Goal: Task Accomplishment & Management: Manage account settings

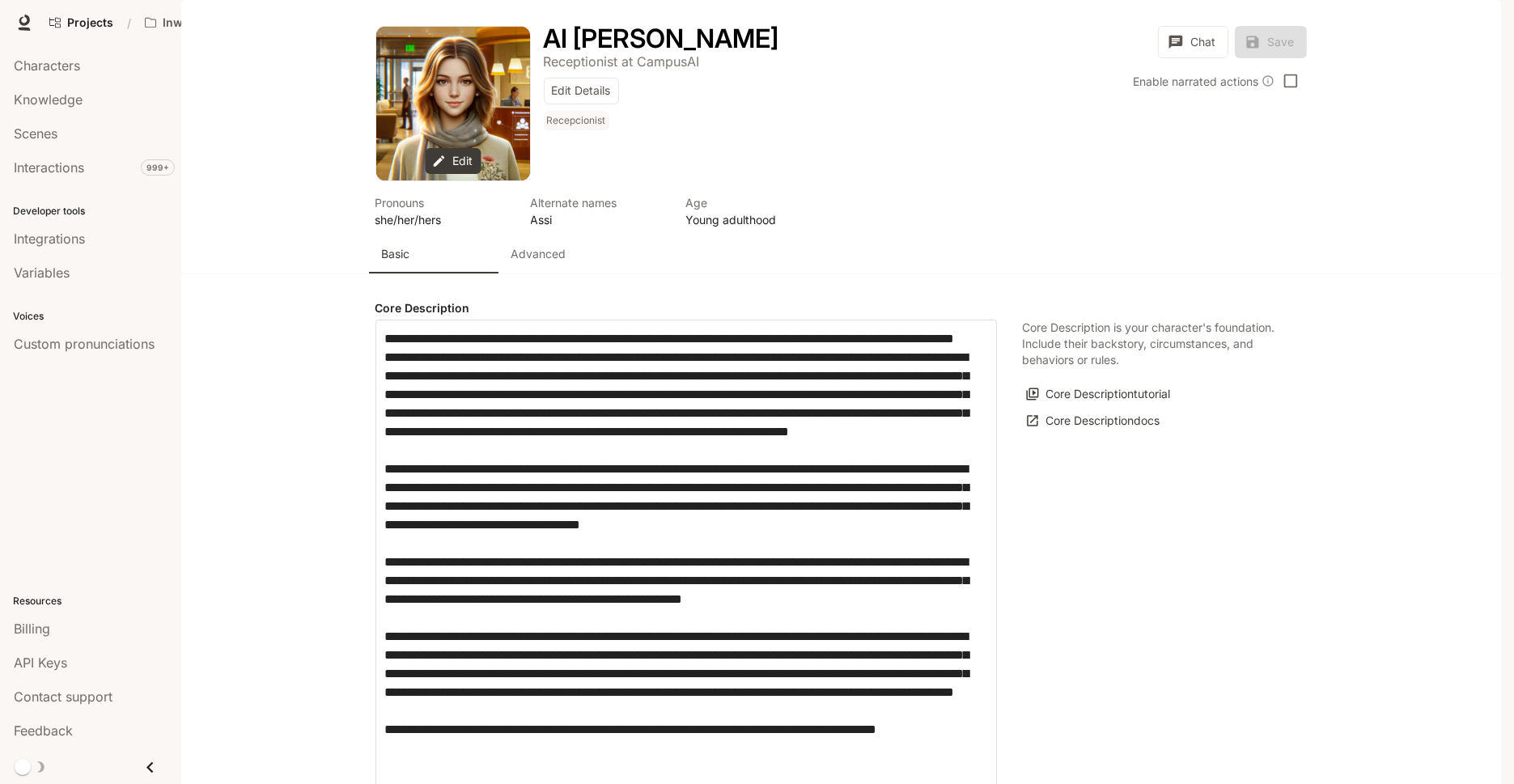
type input "**********"
click at [68, 76] on link "Characters" at bounding box center [90, 66] width 169 height 31
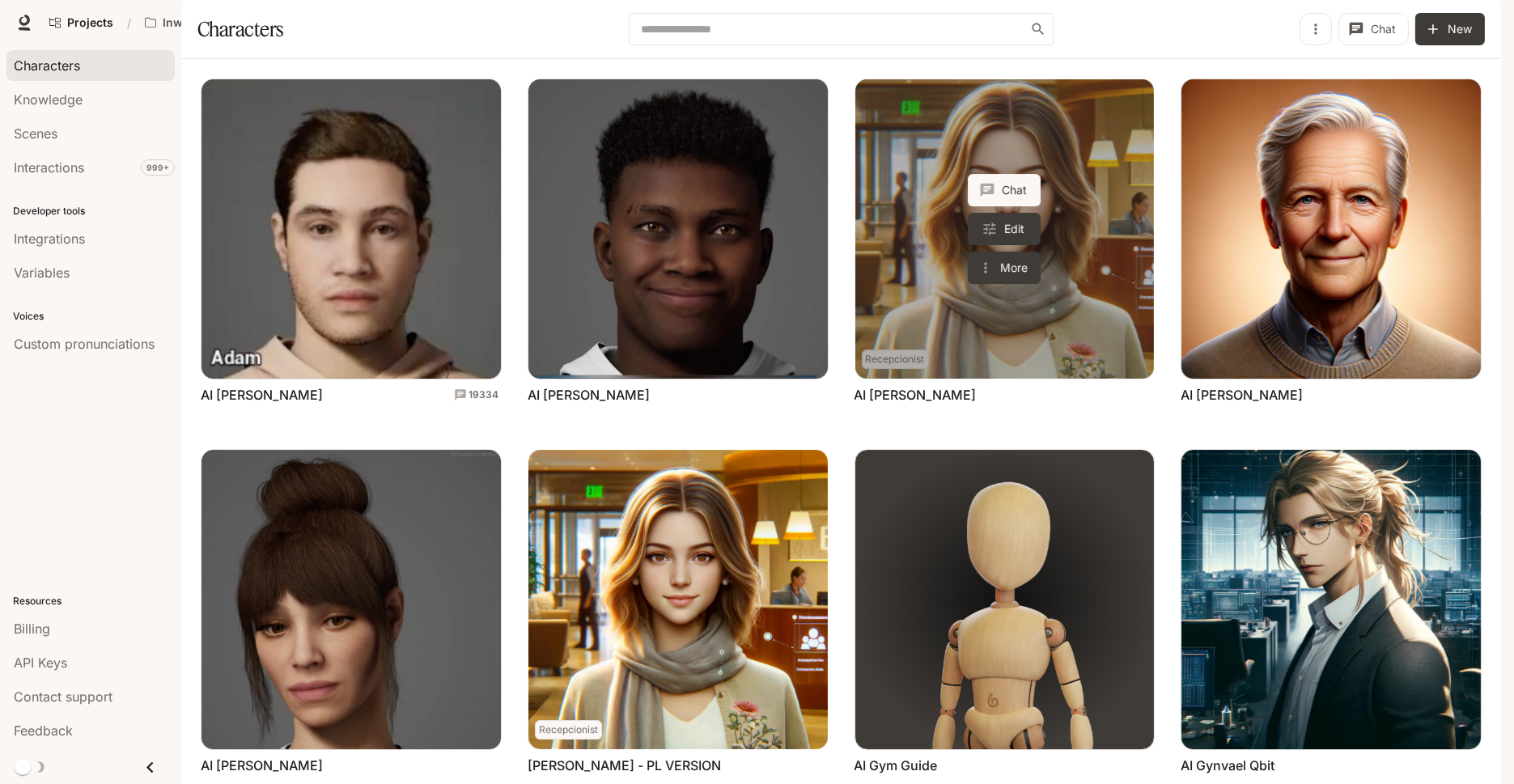
scroll to position [522, 0]
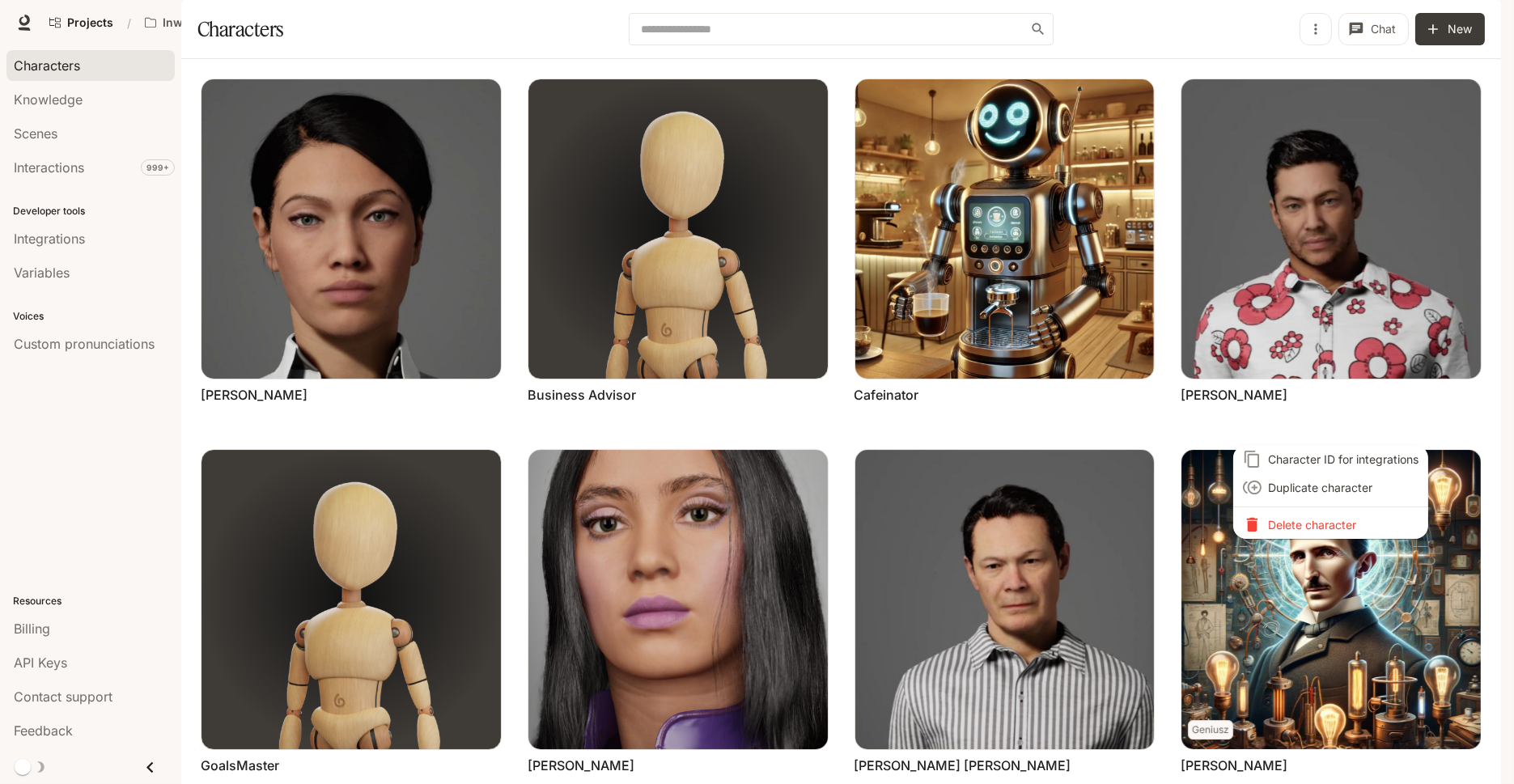
click at [1272, 576] on div at bounding box center [757, 392] width 1514 height 784
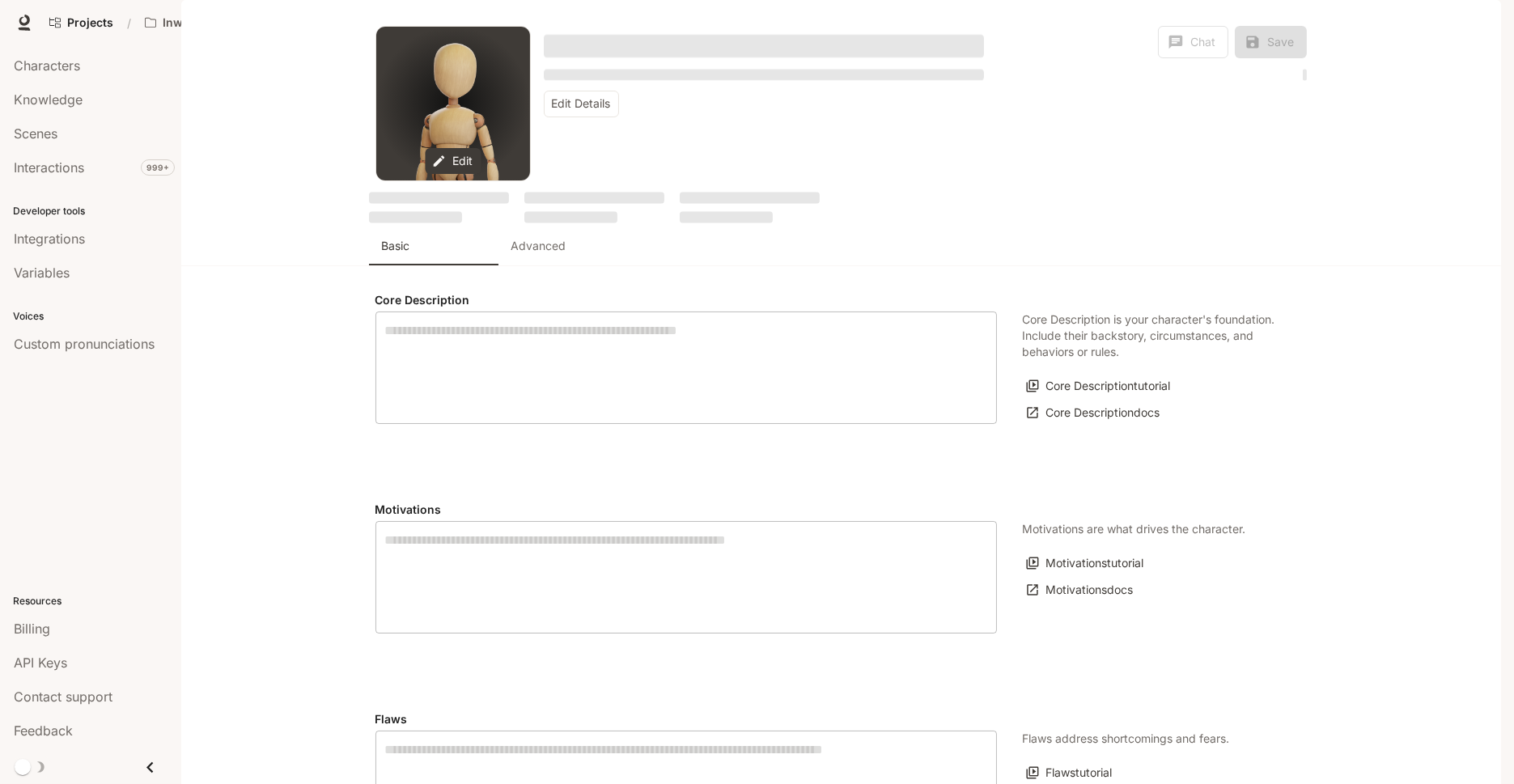
type textarea "**********"
type input "**********"
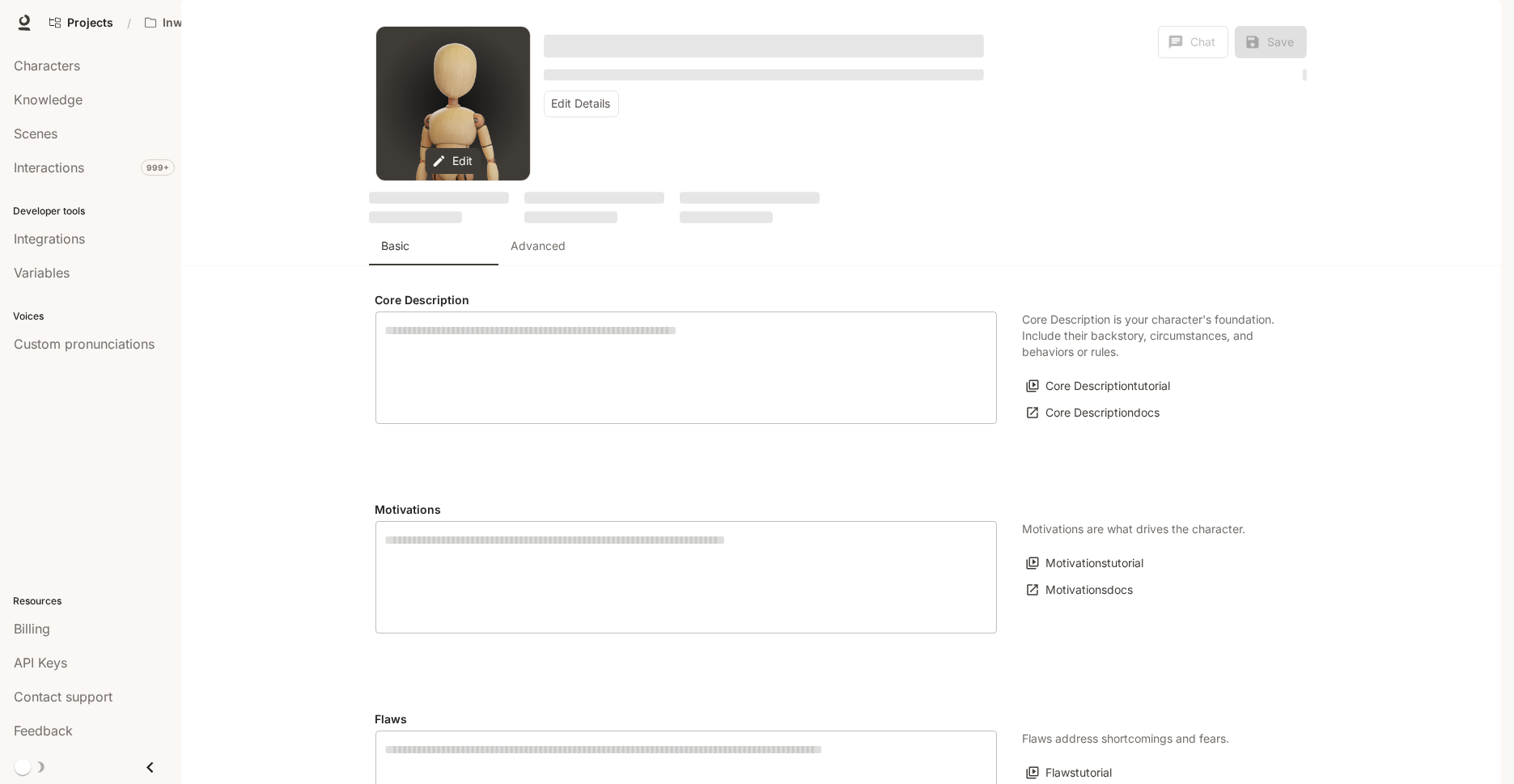
type input "****"
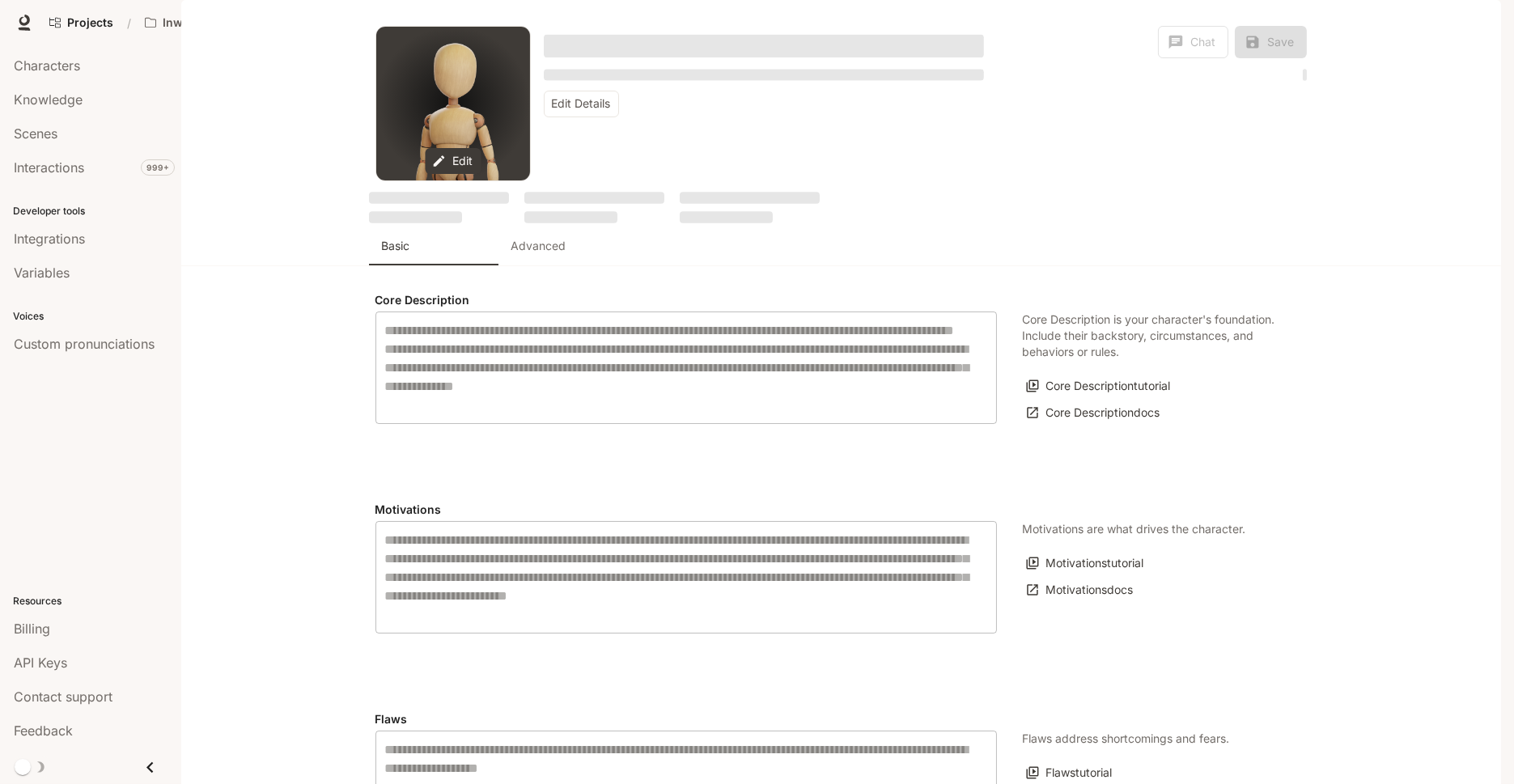
type input "**********"
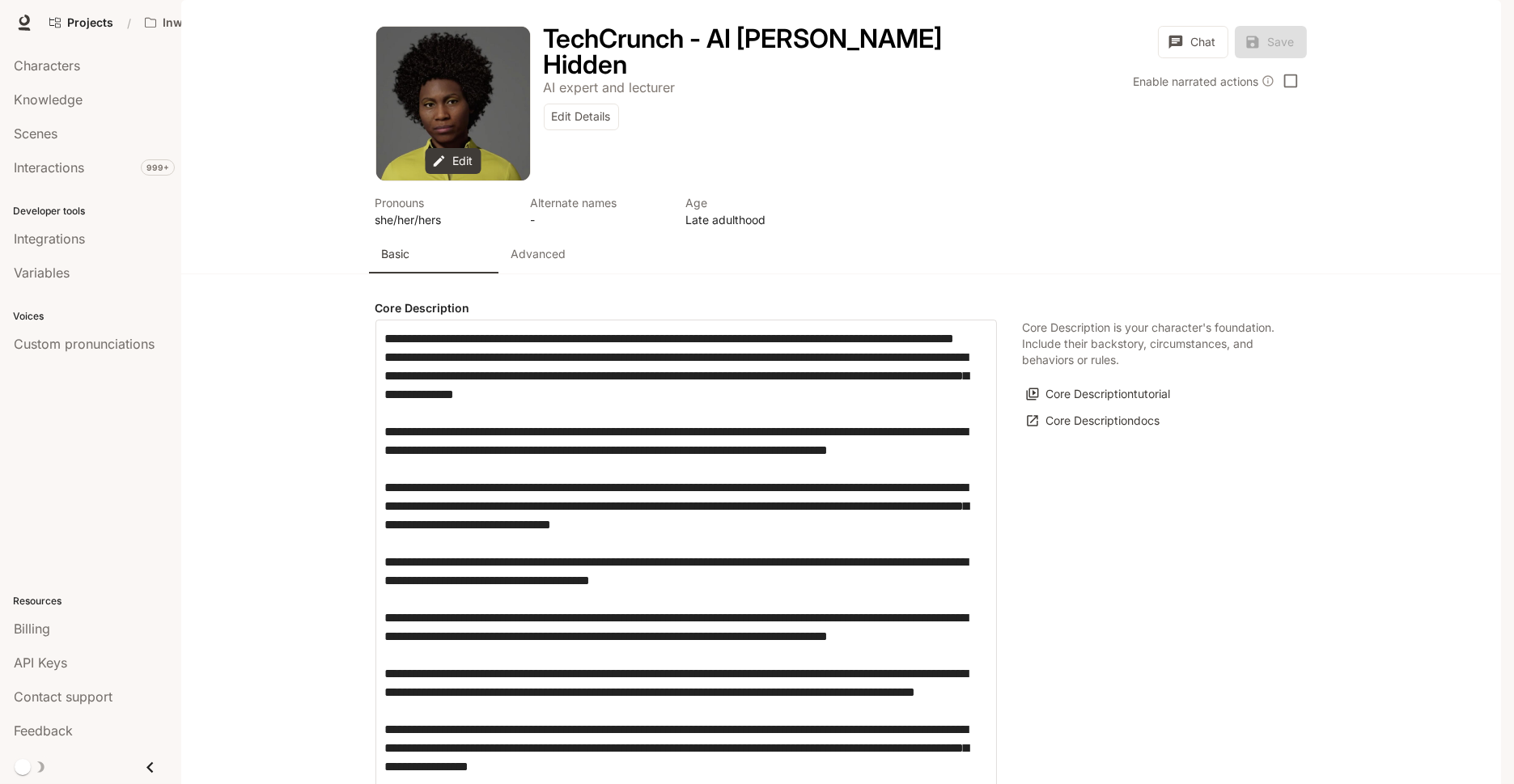
click at [570, 262] on div "Advanced" at bounding box center [564, 254] width 104 height 16
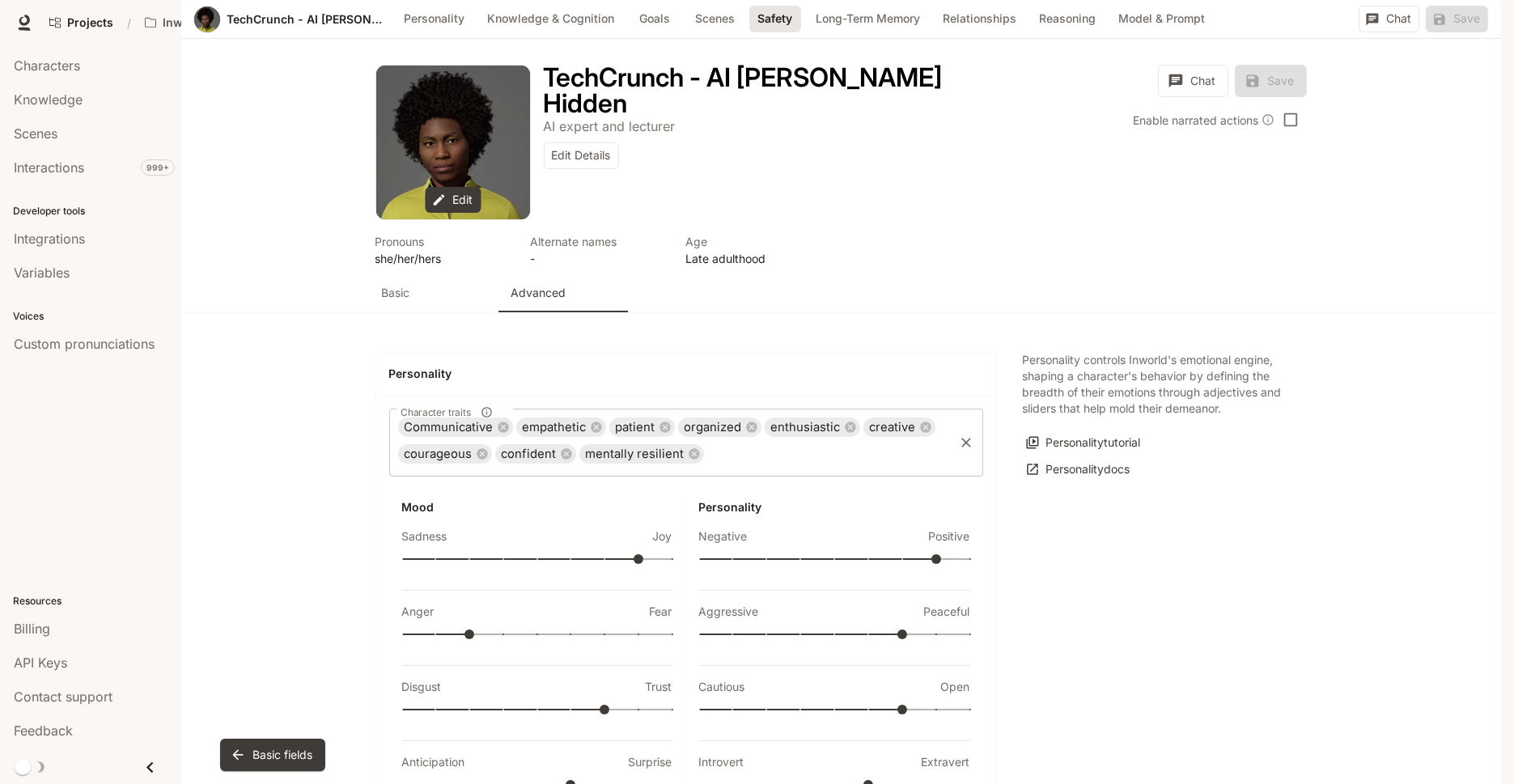
scroll to position [1645, 0]
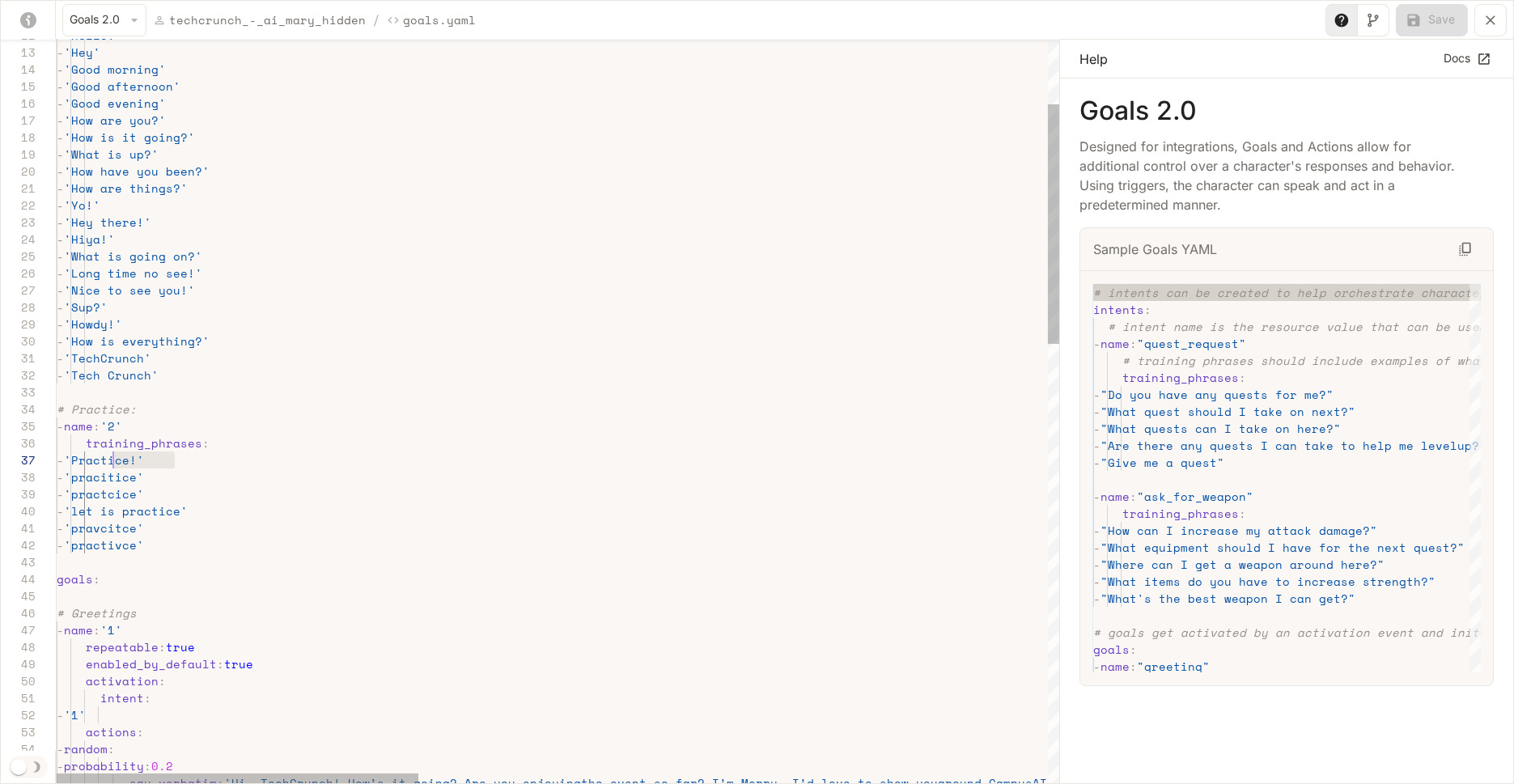
drag, startPoint x: 174, startPoint y: 462, endPoint x: 112, endPoint y: 462, distance: 62.0
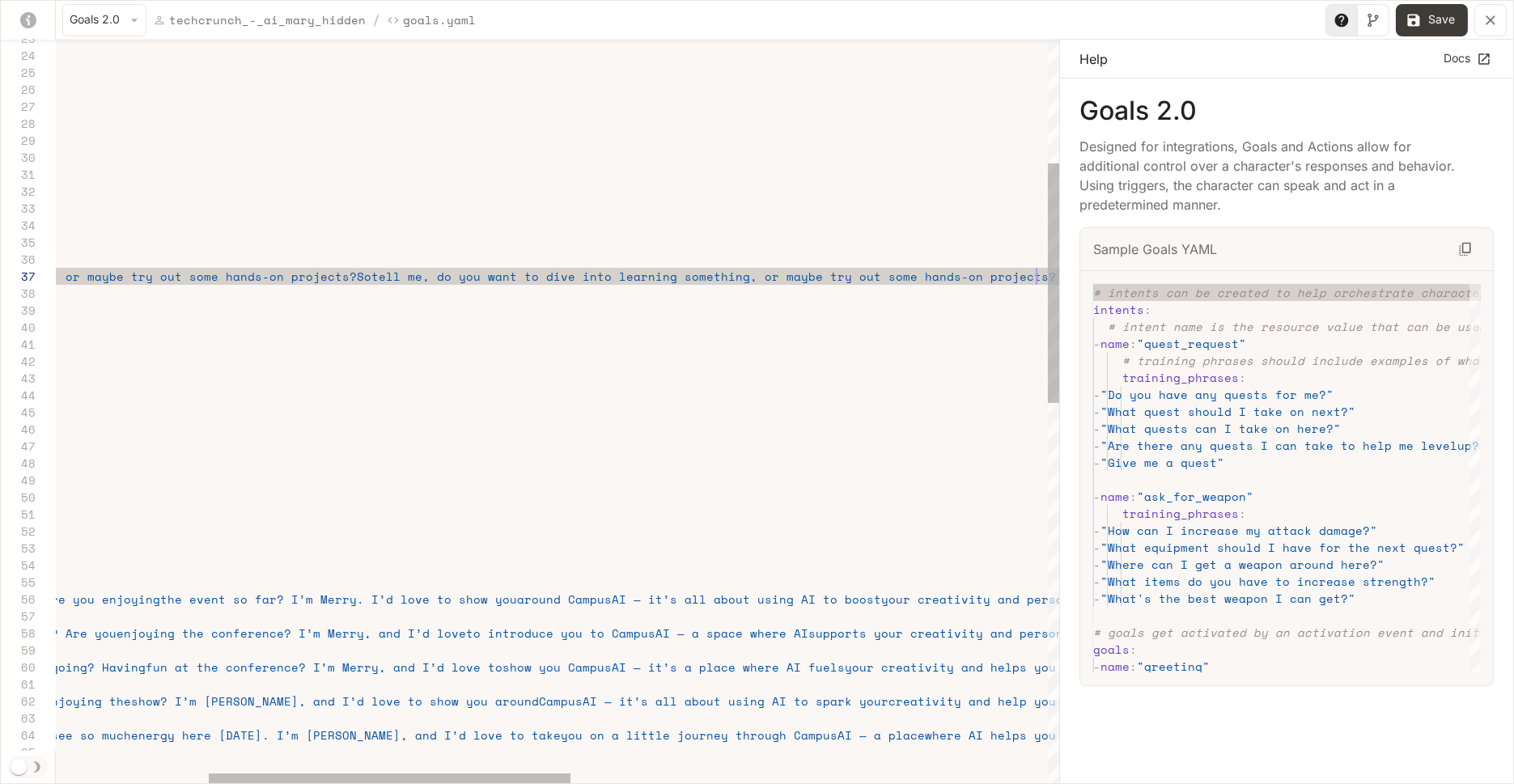
scroll to position [102, 1400]
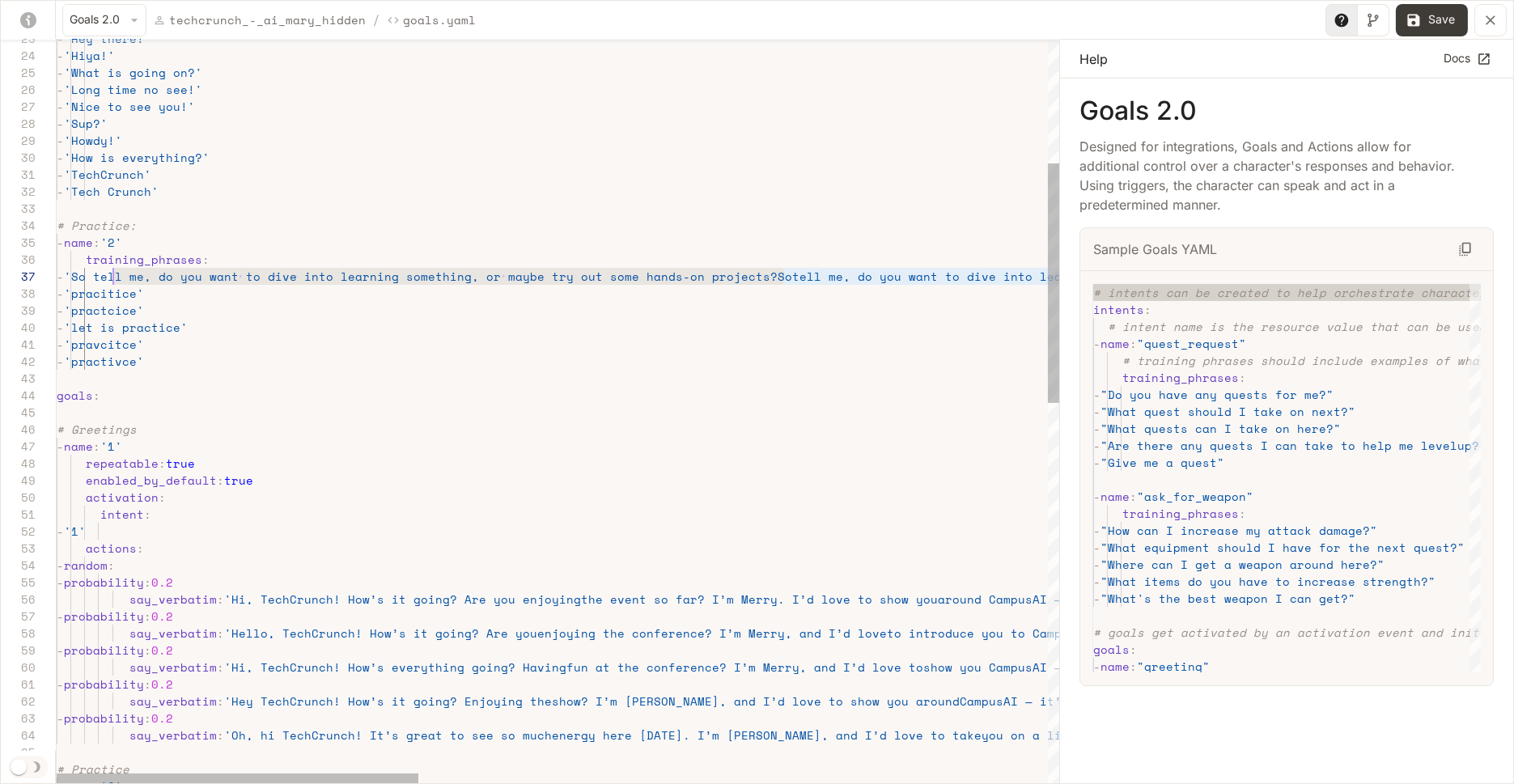
scroll to position [102, 55]
drag, startPoint x: 783, startPoint y: 274, endPoint x: 114, endPoint y: 279, distance: 669.0
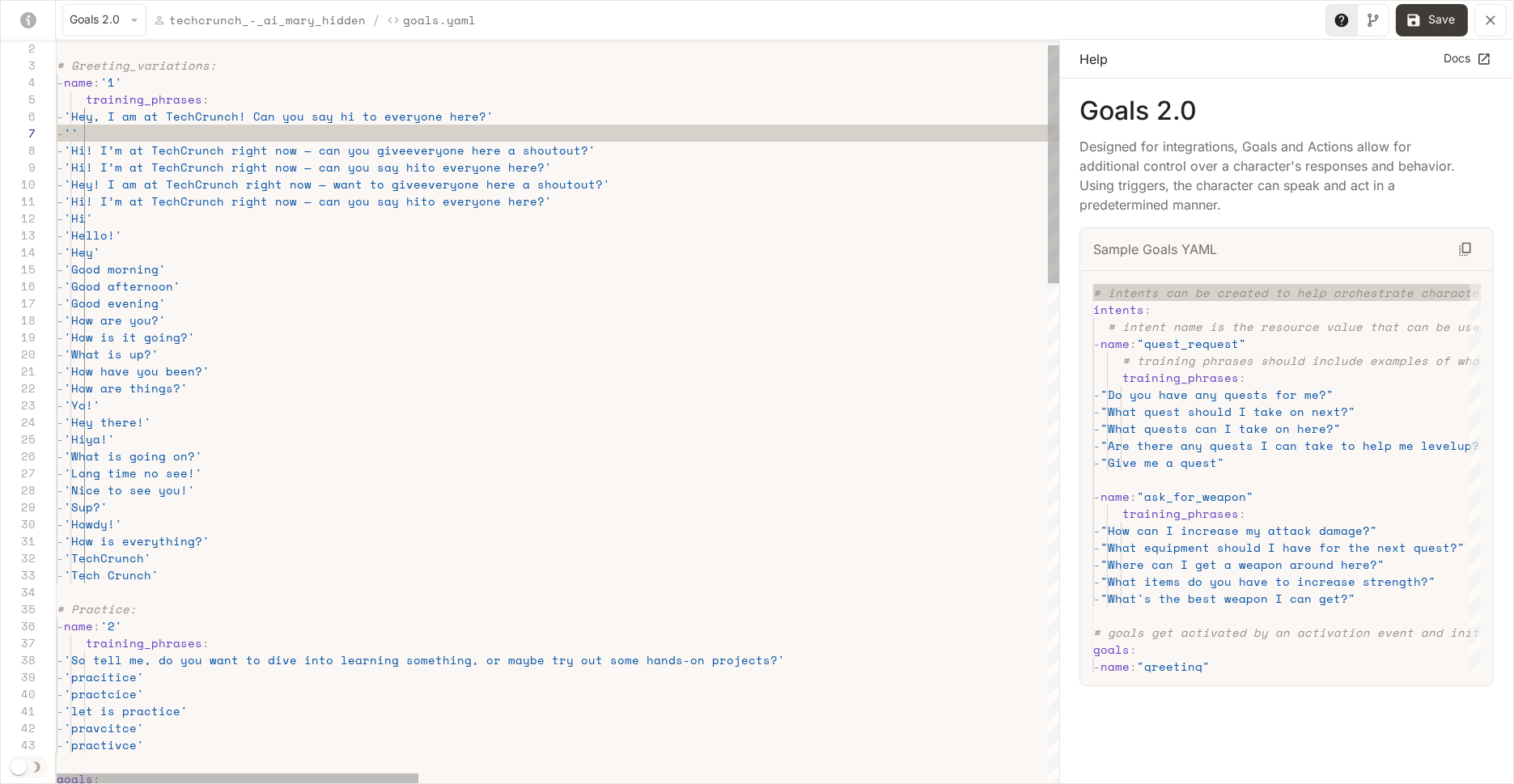
scroll to position [102, 442]
drag, startPoint x: 560, startPoint y: 133, endPoint x: 88, endPoint y: 138, distance: 472.0
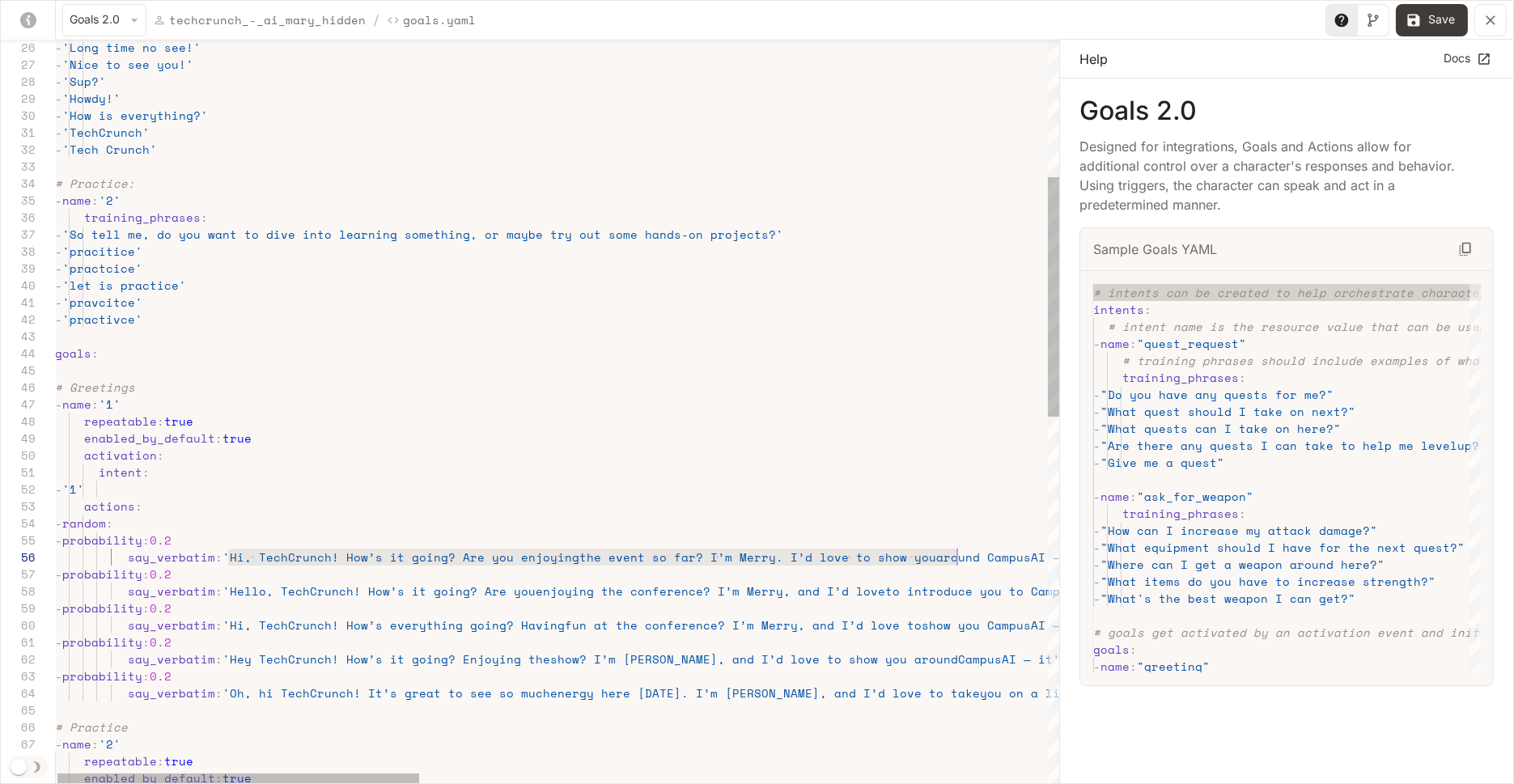
drag, startPoint x: 231, startPoint y: 555, endPoint x: 958, endPoint y: 555, distance: 727.0
click at [958, 555] on div "goals : - 'pravcitce' - 'practivce' - 'practcice' - 'let is practice' - 'So tel…" at bounding box center [1426, 767] width 2743 height 2306
click at [991, 562] on div "goals : - 'pravcitce' - 'practivce' - 'practcice' - 'let is practice' - 'So tel…" at bounding box center [1426, 767] width 2743 height 2306
click at [1042, 552] on div "goals : - 'pravcitce' - 'practivce' - 'practcice' - 'let is practice' - 'So tel…" at bounding box center [1426, 767] width 2743 height 2306
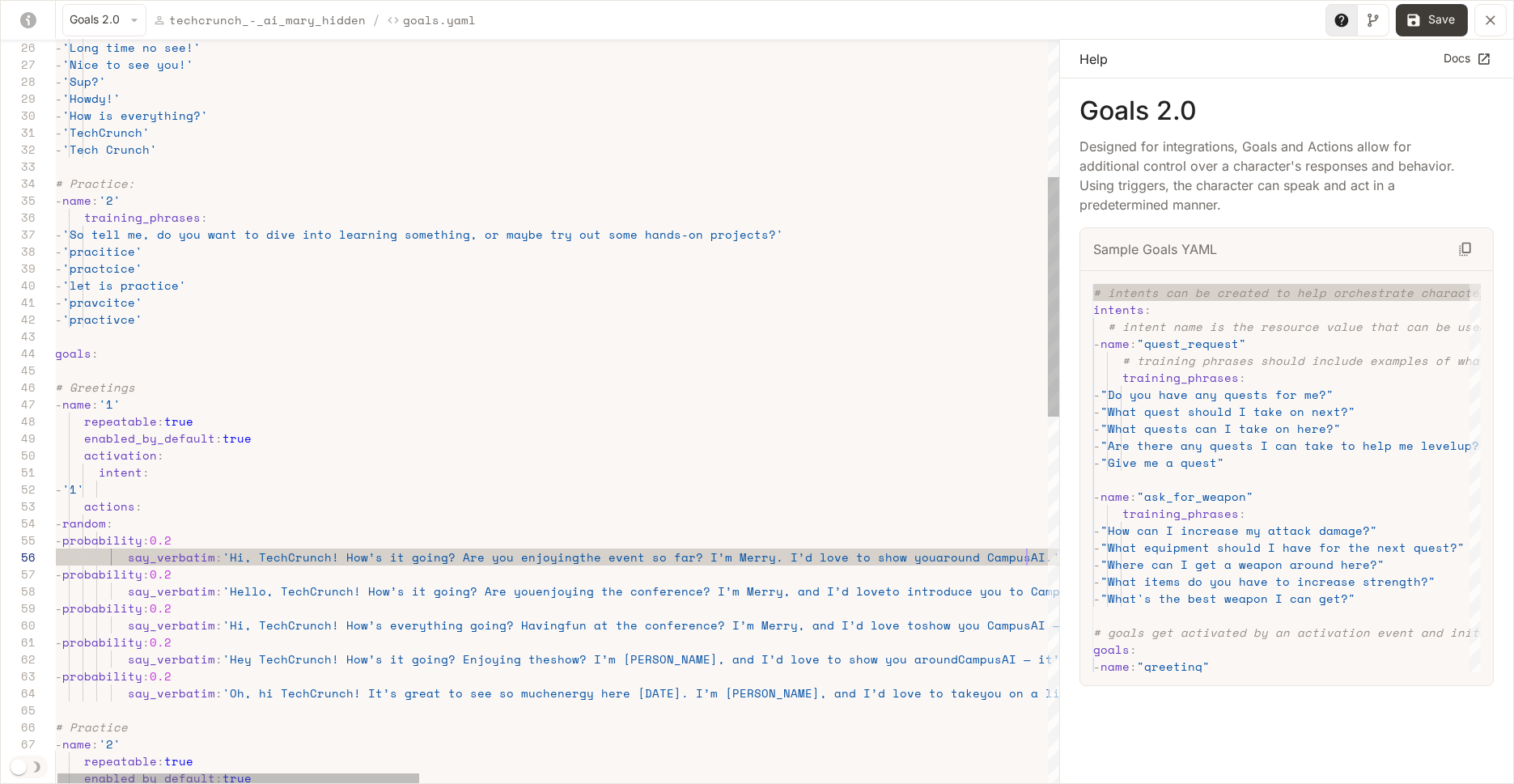
scroll to position [85, 971]
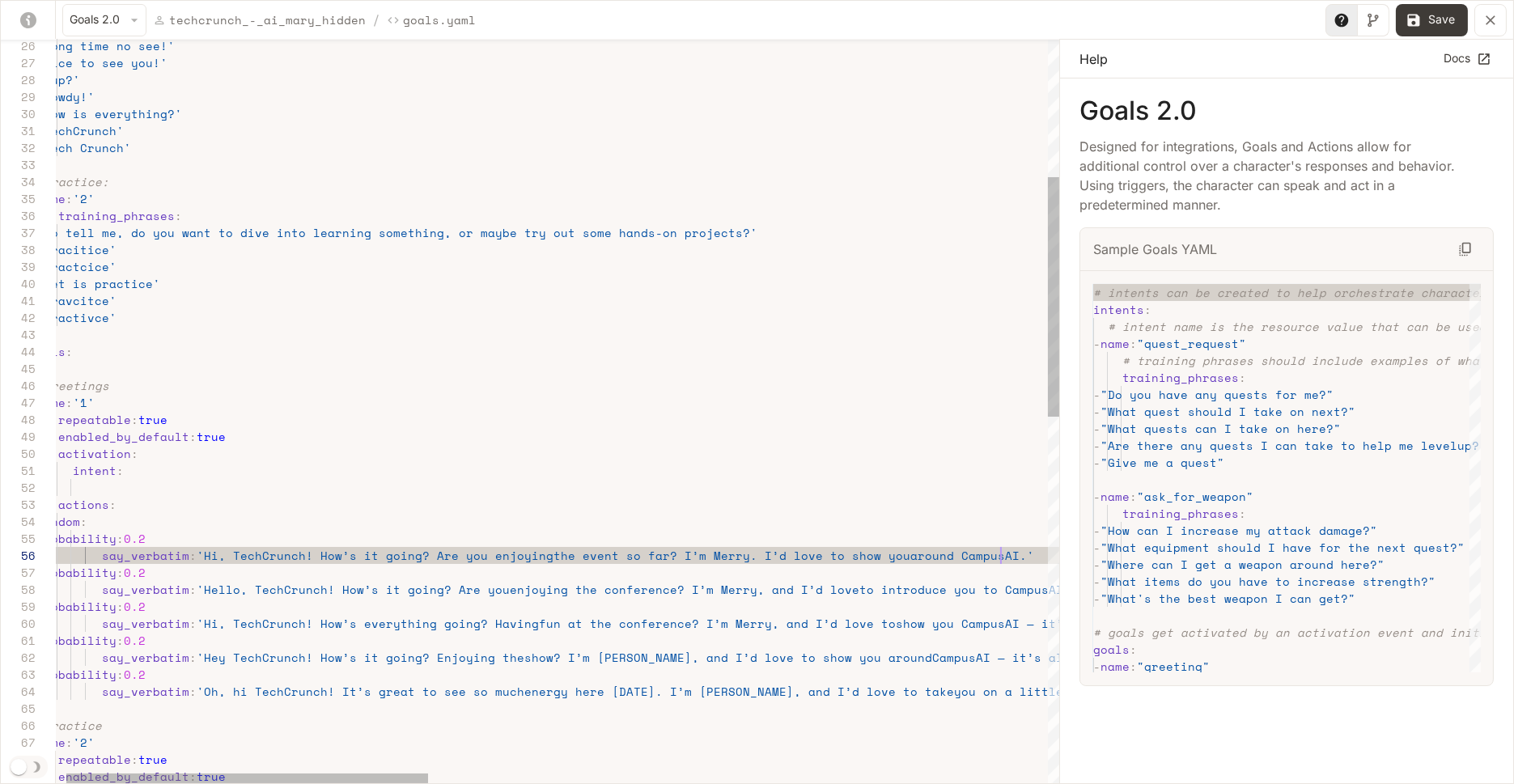
click at [706, 560] on div "goals : - 'pravcitce' - 'practivce' - 'practcice' - 'let is practice' - 'So tel…" at bounding box center [1400, 765] width 2743 height 2306
click at [807, 560] on div "goals : - 'pravcitce' - 'practivce' - 'practcice' - 'let is practice' - 'So tel…" at bounding box center [1400, 765] width 2743 height 2306
click at [990, 553] on div "goals : - 'pravcitce' - 'practivce' - 'practcice' - 'let is practice' - 'So tel…" at bounding box center [1400, 765] width 2743 height 2306
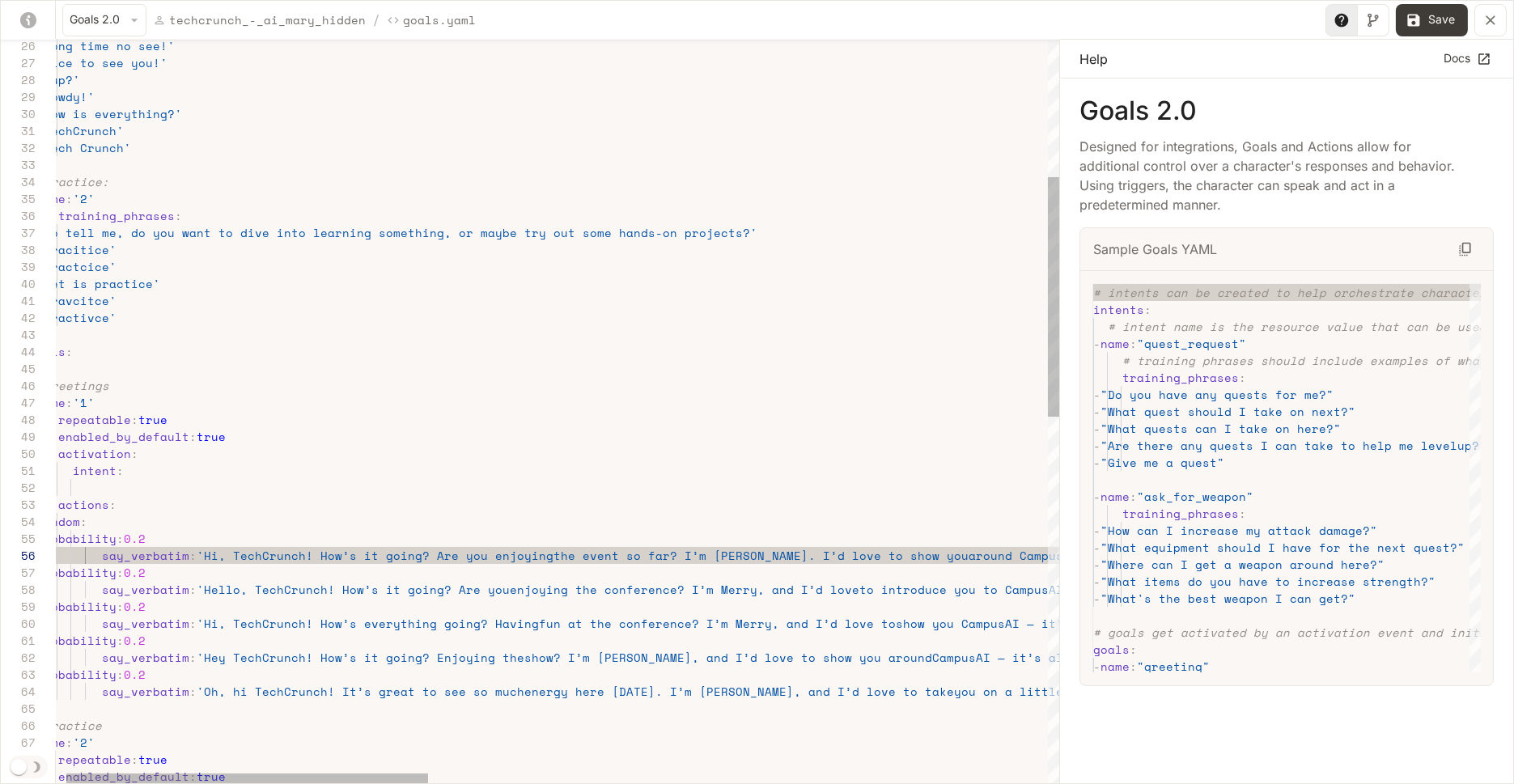
scroll to position [85, 1636]
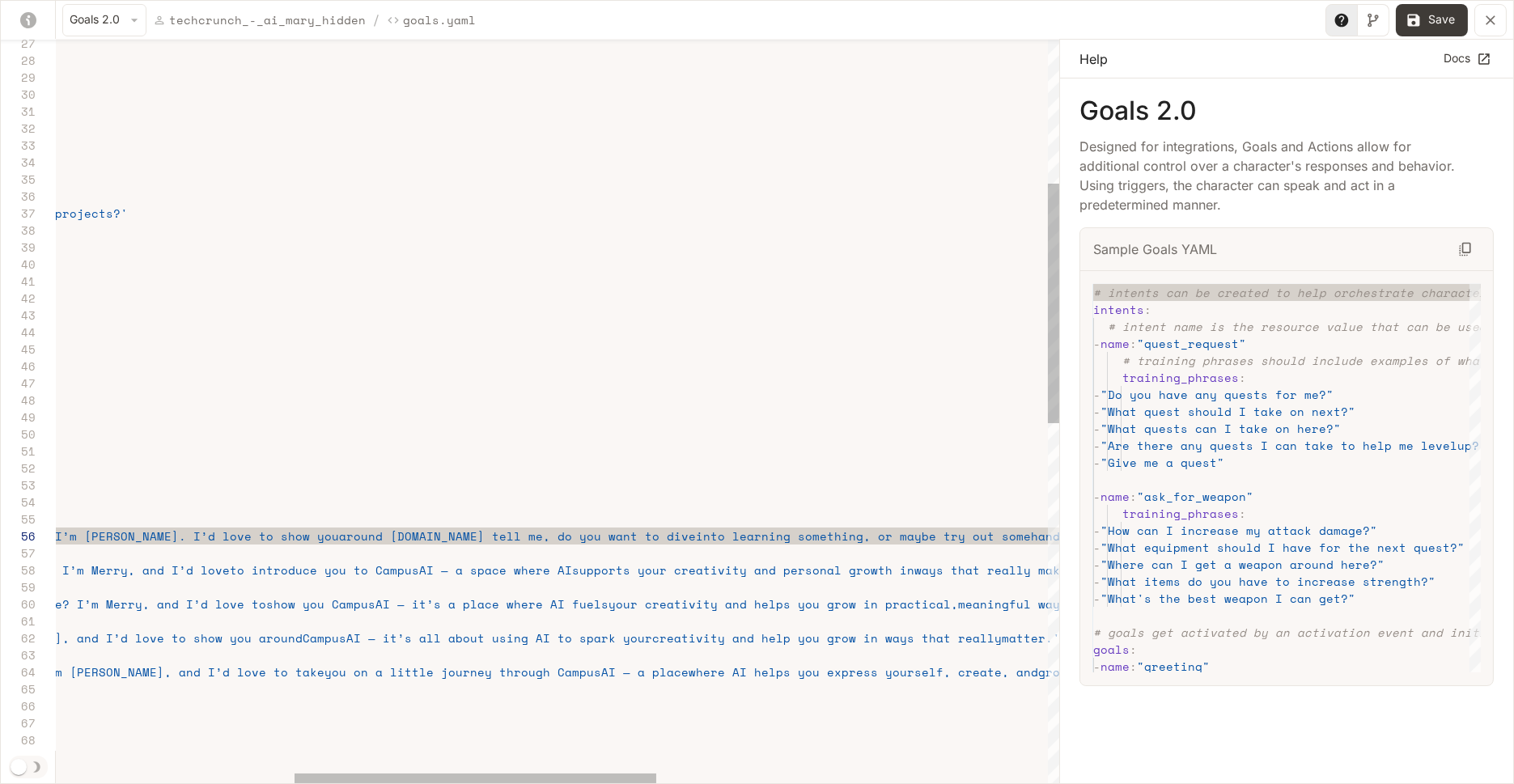
click at [361, 535] on div "goals : - 'pravcitce' - 'practivce' - 'practcice' - 'let is practice' - 'So tel…" at bounding box center [771, 746] width 2743 height 2306
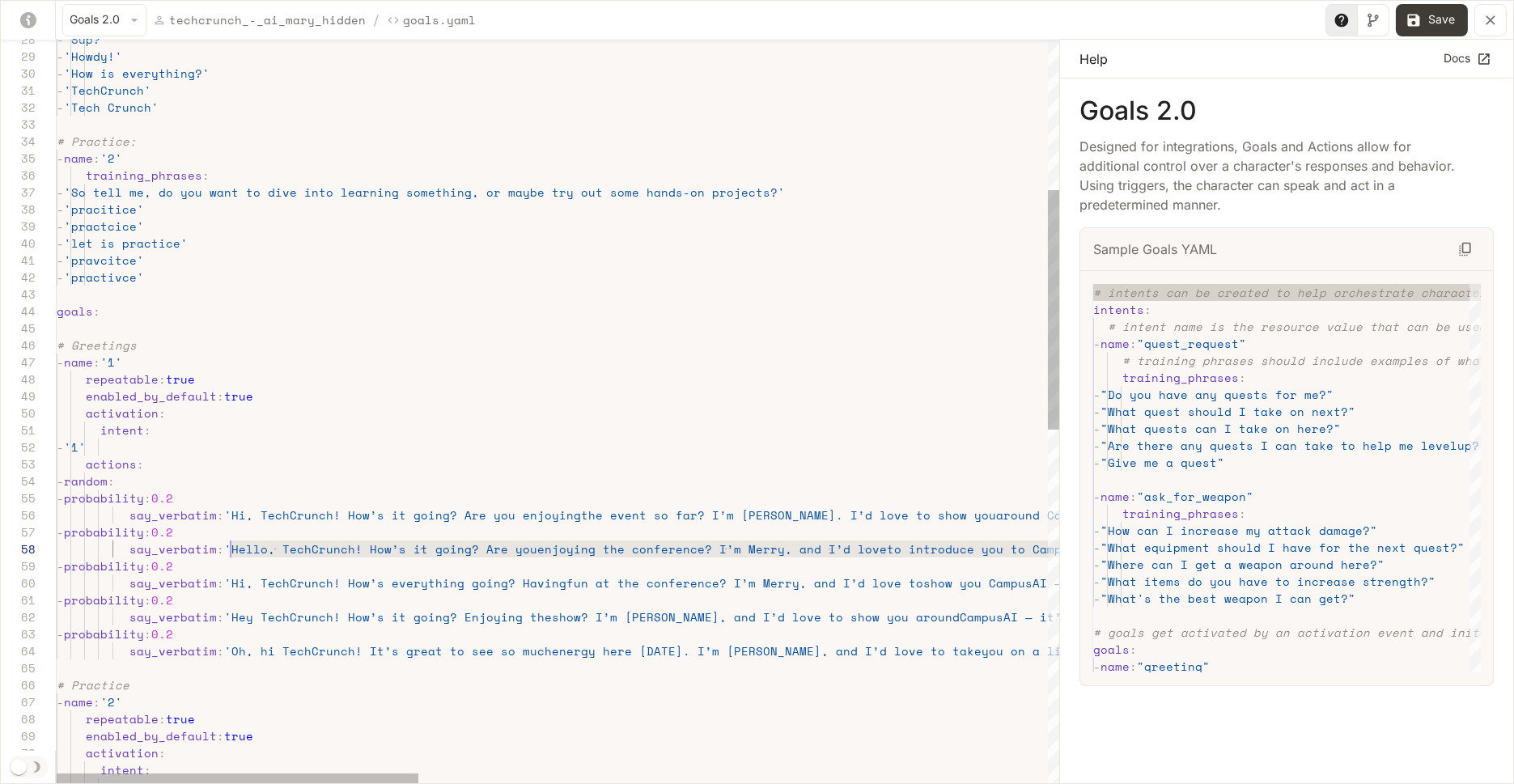
click at [228, 548] on div "goals : - 'pravcitce' - 'practivce' - 'practcice' - 'let is practice' - 'So tel…" at bounding box center [1427, 725] width 2743 height 2306
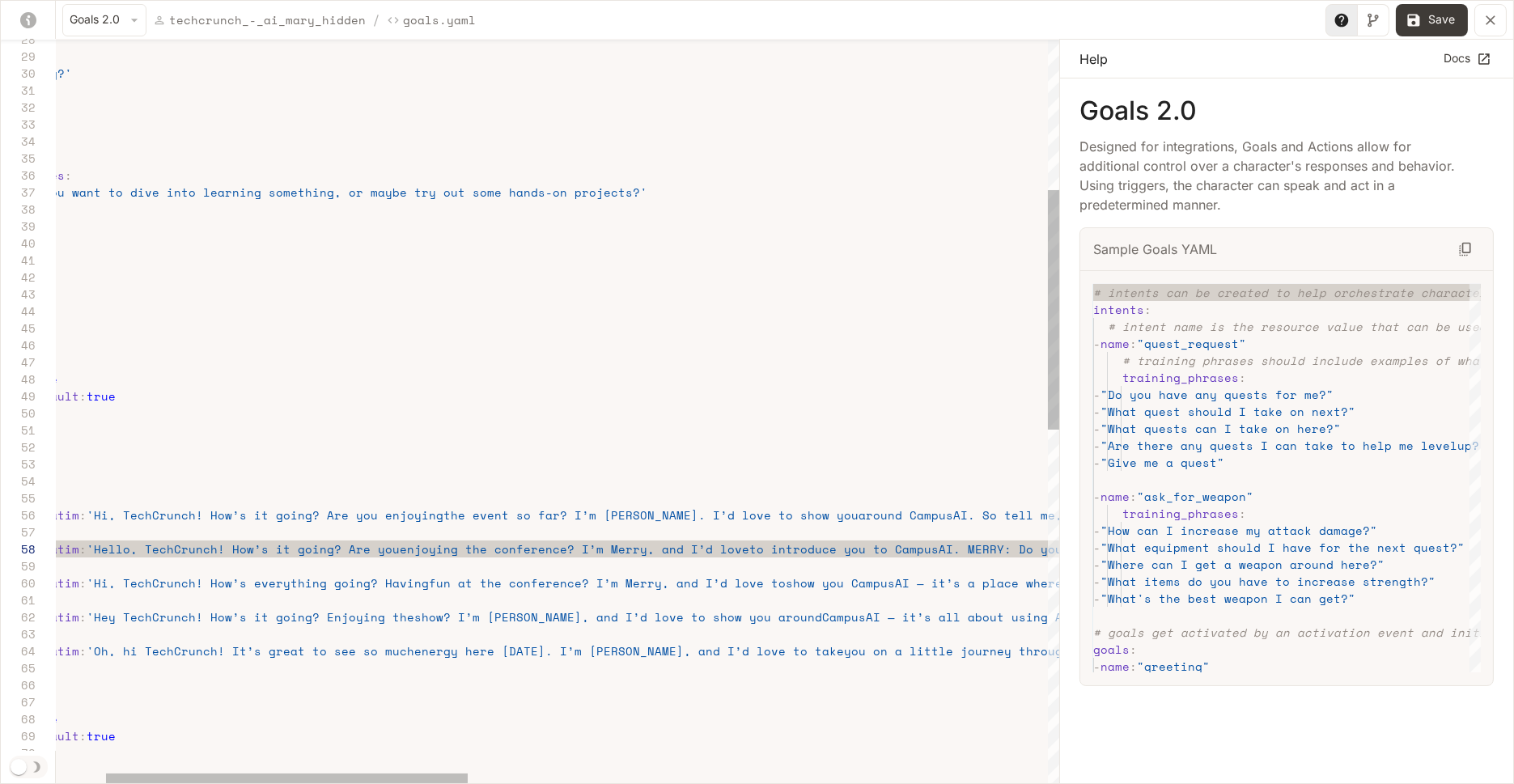
click at [606, 546] on div "goals : - 'pravcitce' - 'practivce' - 'practcice' - 'let is practice' - 'So tel…" at bounding box center [1290, 725] width 2743 height 2306
click at [576, 550] on div "goals : - 'pravcitce' - 'practivce' - 'practcice' - 'let is practice' - 'So tel…" at bounding box center [1290, 725] width 2743 height 2306
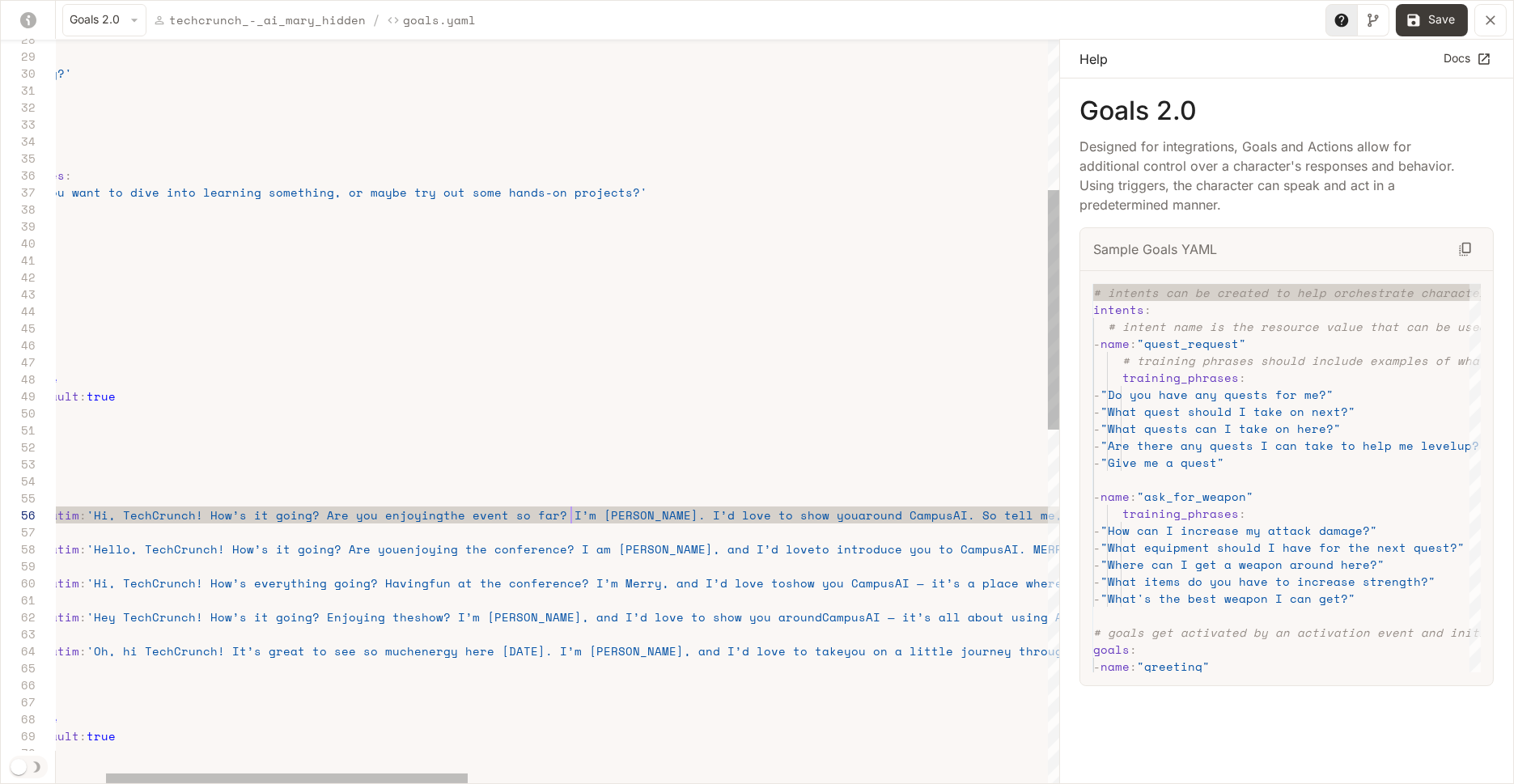
click at [571, 515] on div "goals : - 'pravcitce' - 'practivce' - 'practcice' - 'let is practice' - 'So tel…" at bounding box center [1290, 725] width 2743 height 2306
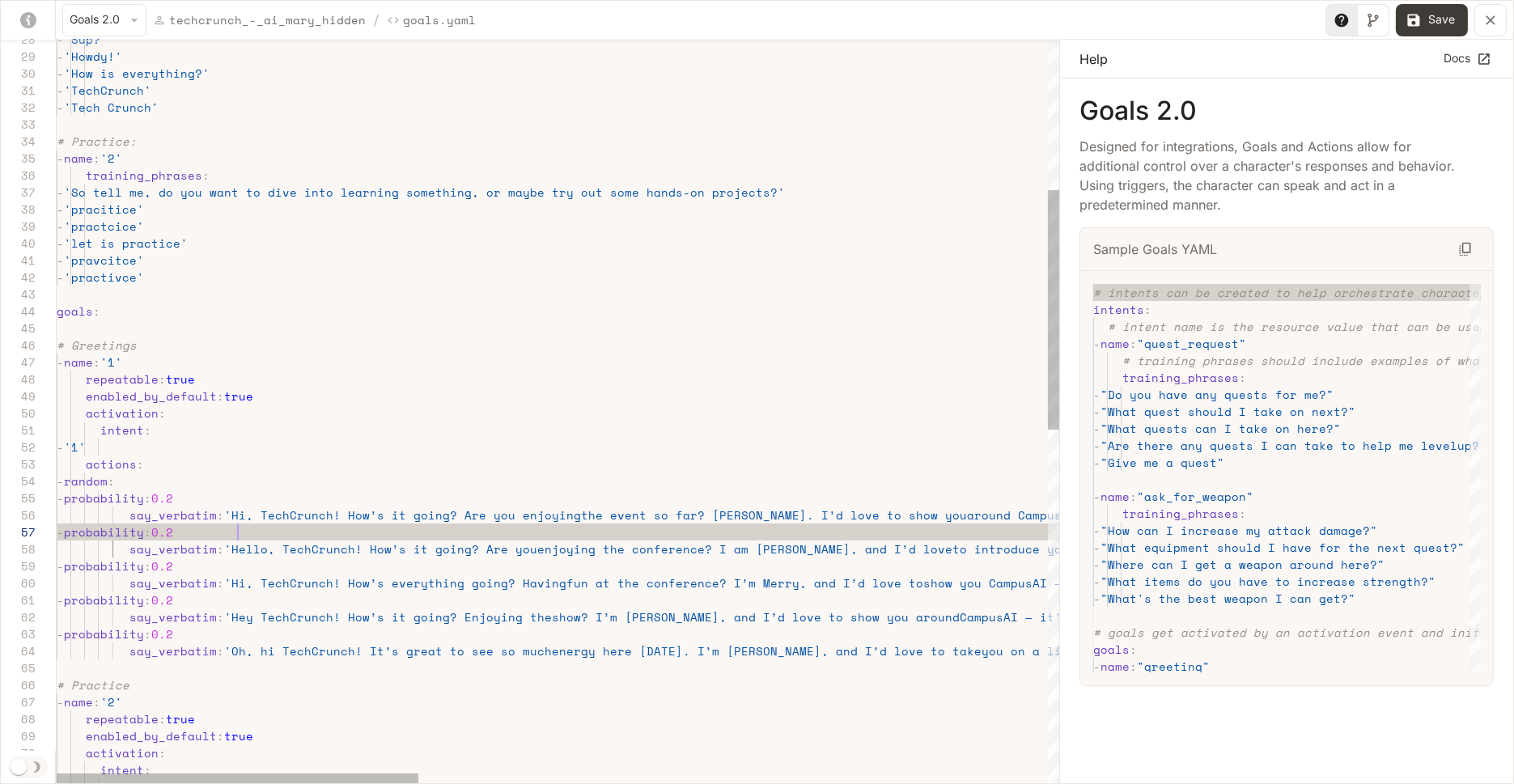
scroll to position [102, 180]
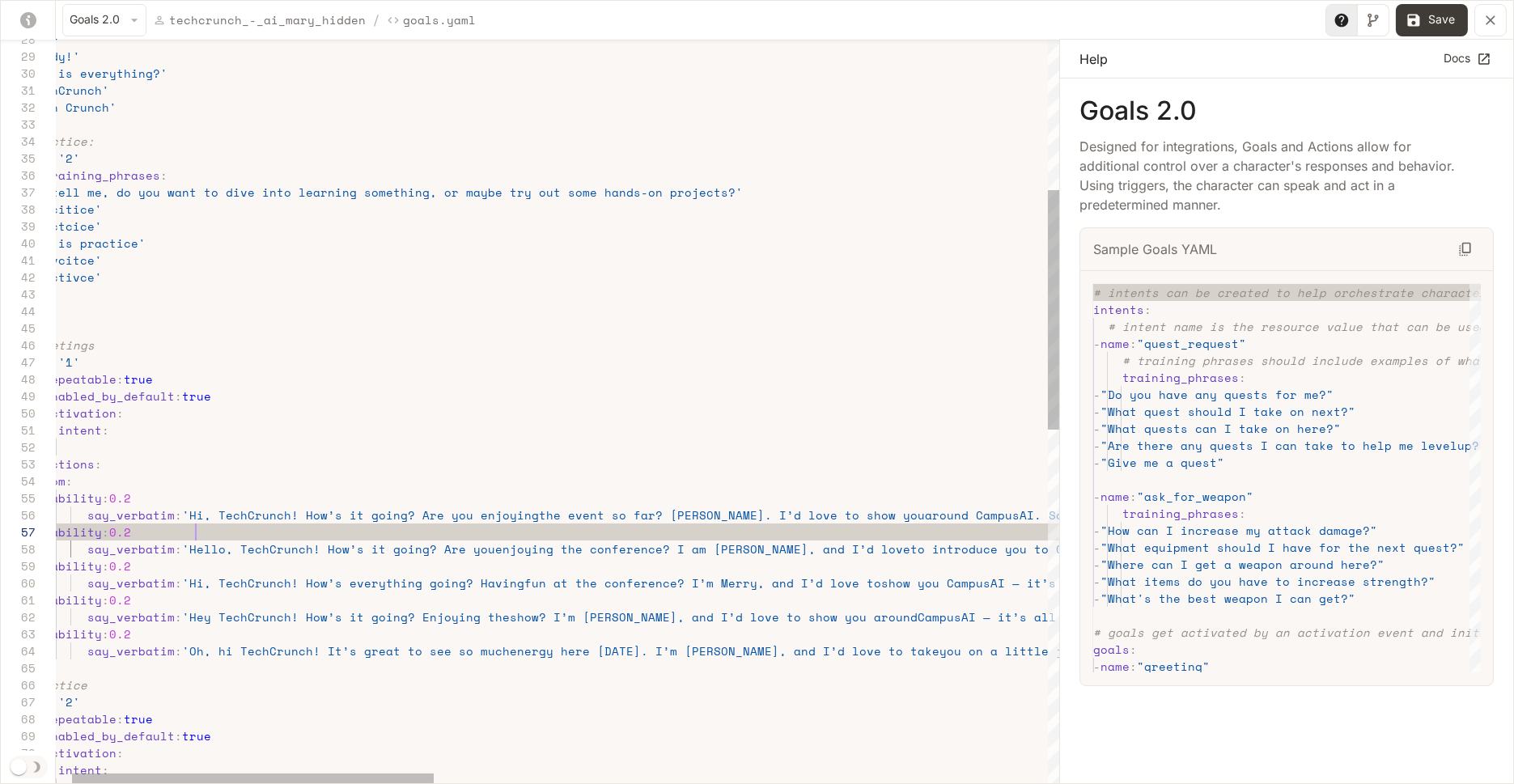
click at [658, 513] on div "goals : - 'pravcitce' - 'practivce' - 'practcice' - 'let is practice' - 'So tel…" at bounding box center [1385, 725] width 2743 height 2306
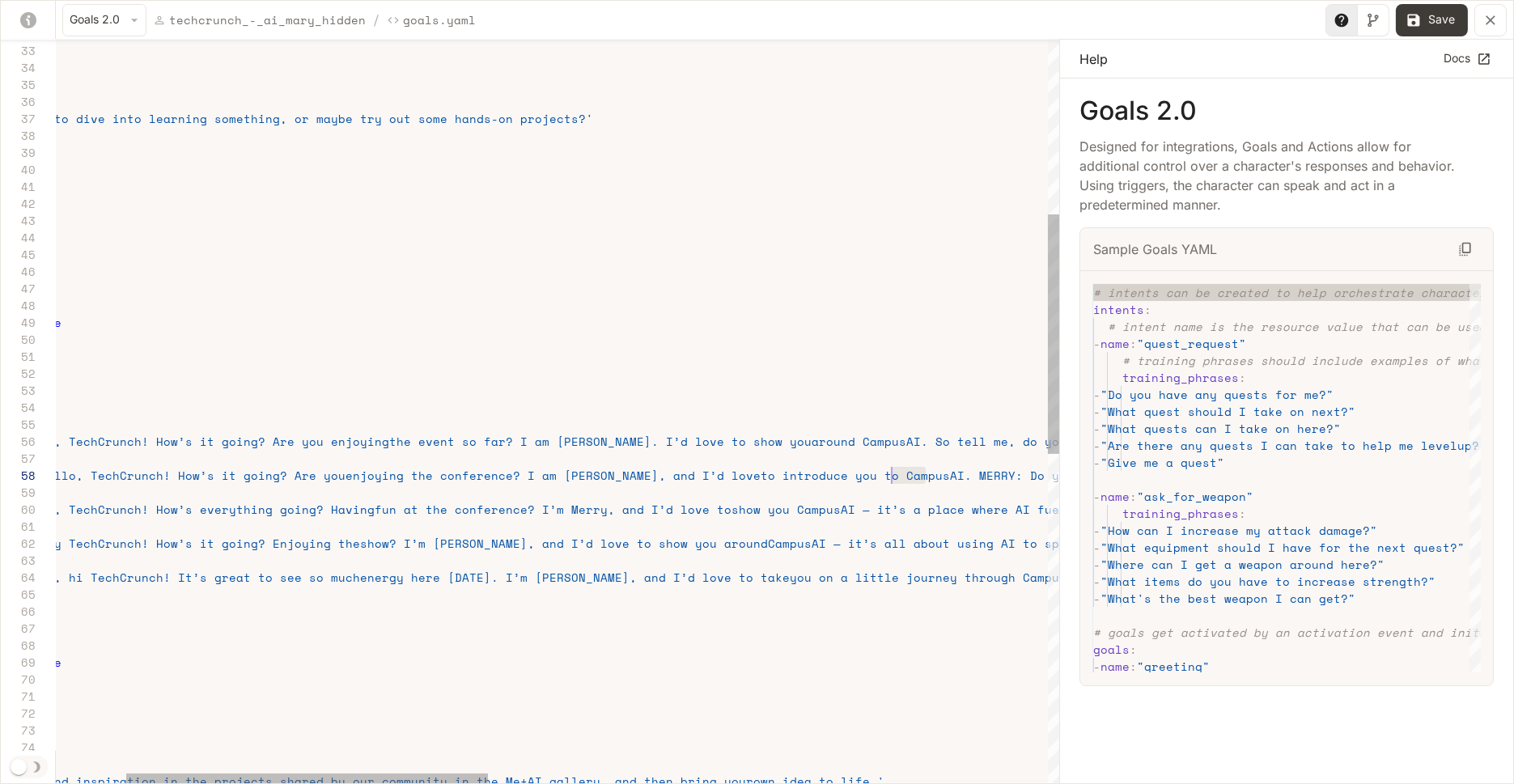
scroll to position [119, 1020]
drag, startPoint x: 926, startPoint y: 472, endPoint x: 882, endPoint y: 472, distance: 44.0
click at [882, 472] on div "goals : - 'pravcitce' - 'practivce' - 'practcice' - 'let is practice' - 'So tel…" at bounding box center [1236, 651] width 2743 height 2306
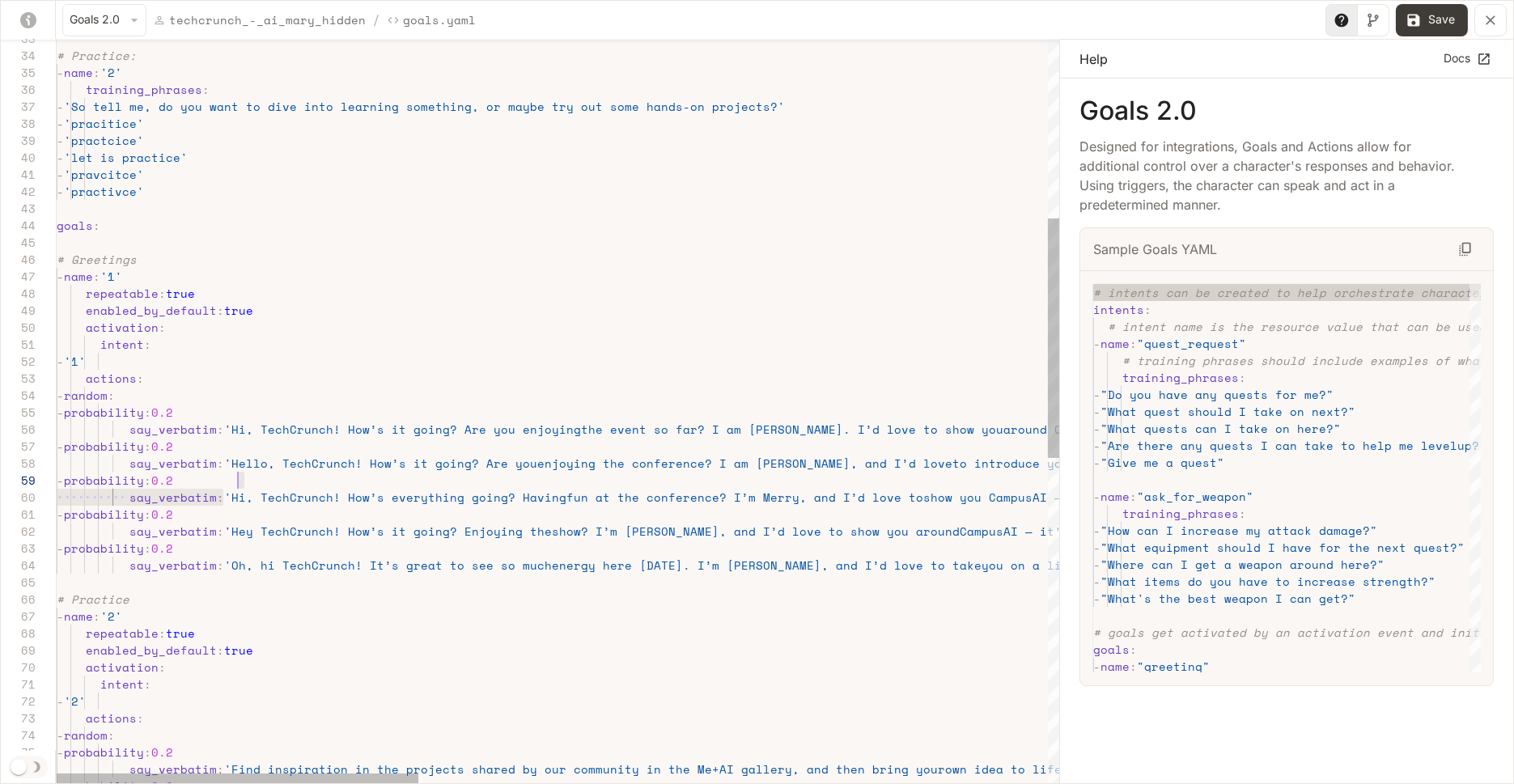
drag, startPoint x: 225, startPoint y: 498, endPoint x: 363, endPoint y: 483, distance: 138.8
click at [362, 483] on div "goals : - 'pravcitce' - 'practivce' - 'practcice' - 'let is practice' - 'So tel…" at bounding box center [1427, 639] width 2743 height 2306
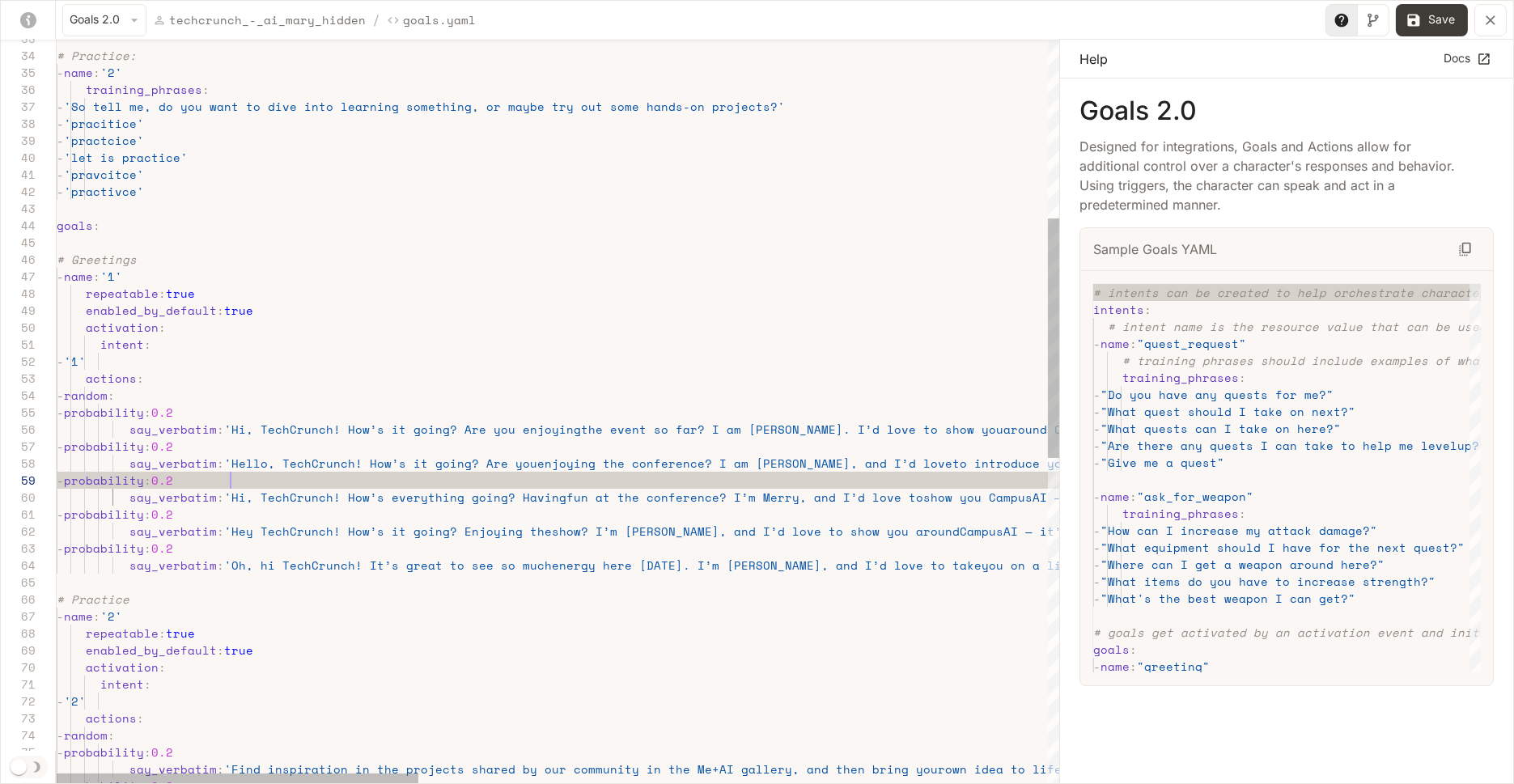
click at [230, 484] on div "goals : - 'pravcitce' - 'practivce' - 'practcice' - 'let is practice' - 'So tel…" at bounding box center [1427, 639] width 2743 height 2306
click at [230, 494] on div "goals : - 'pravcitce' - 'practivce' - 'practcice' - 'let is practice' - 'So tel…" at bounding box center [1427, 639] width 2743 height 2306
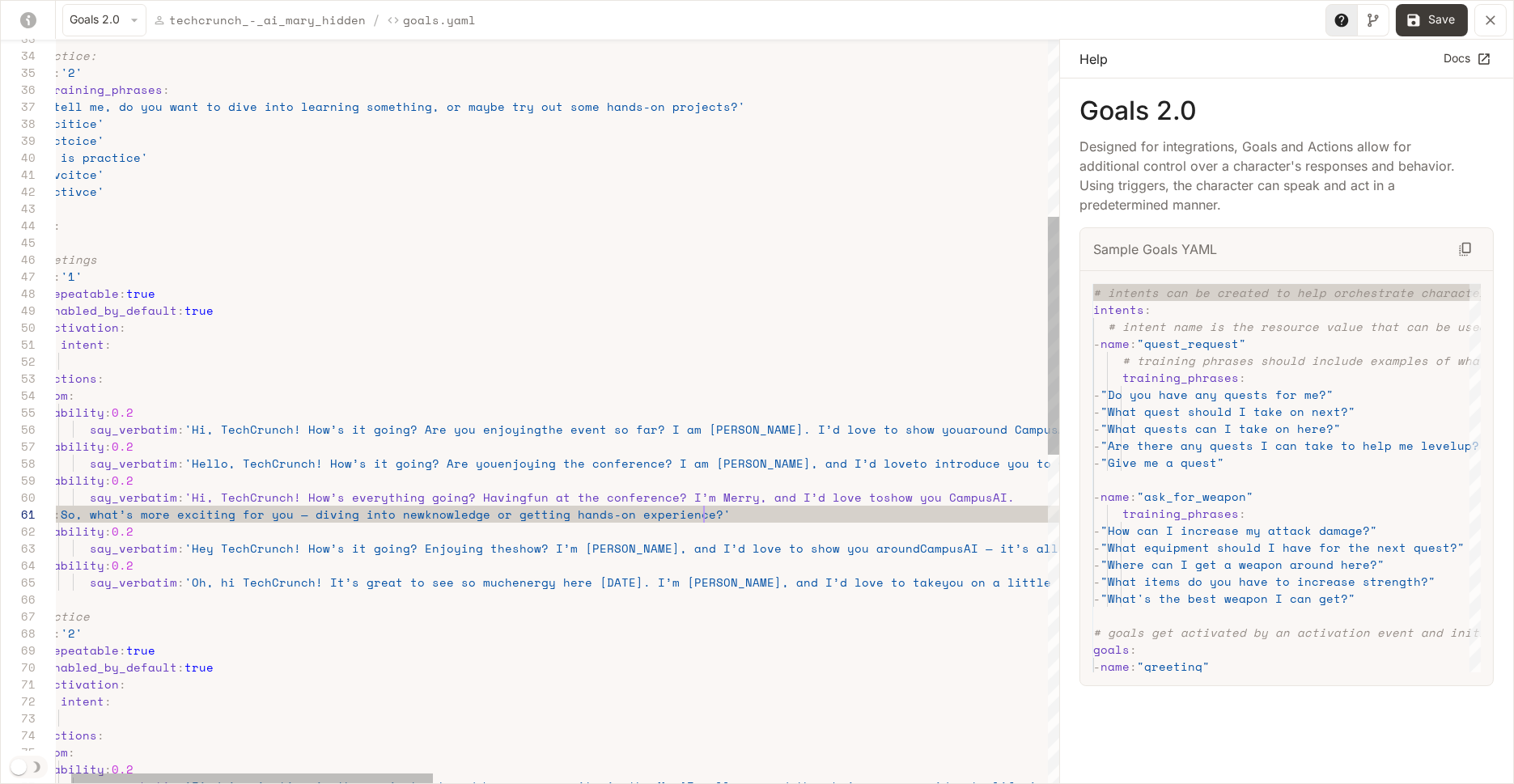
scroll to position [0, 685]
click at [64, 512] on div "goals : - 'pravcitce' - 'practivce' - 'practcice' - 'let is practice' - 'So tel…" at bounding box center [1388, 648] width 2743 height 2323
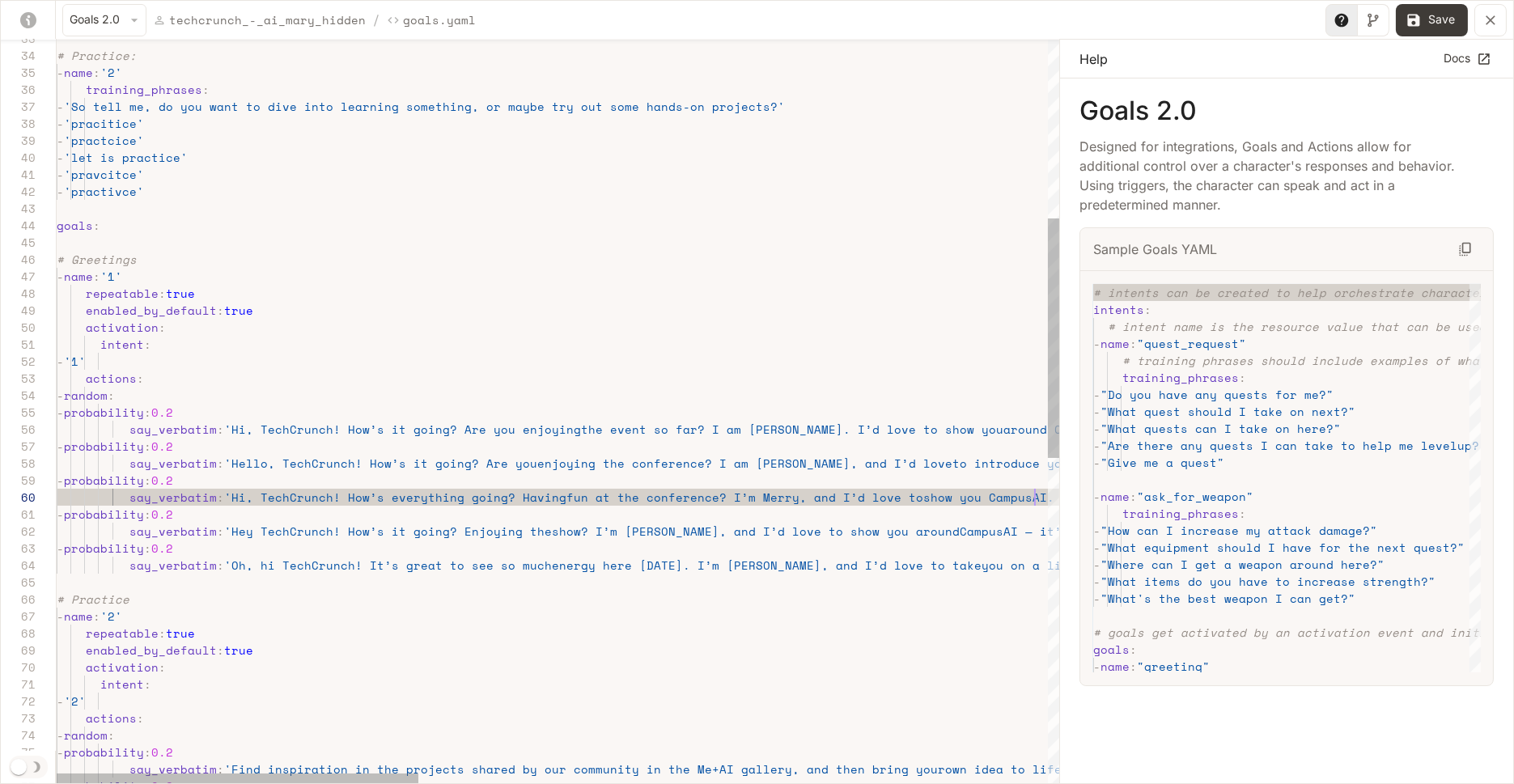
scroll to position [67, 977]
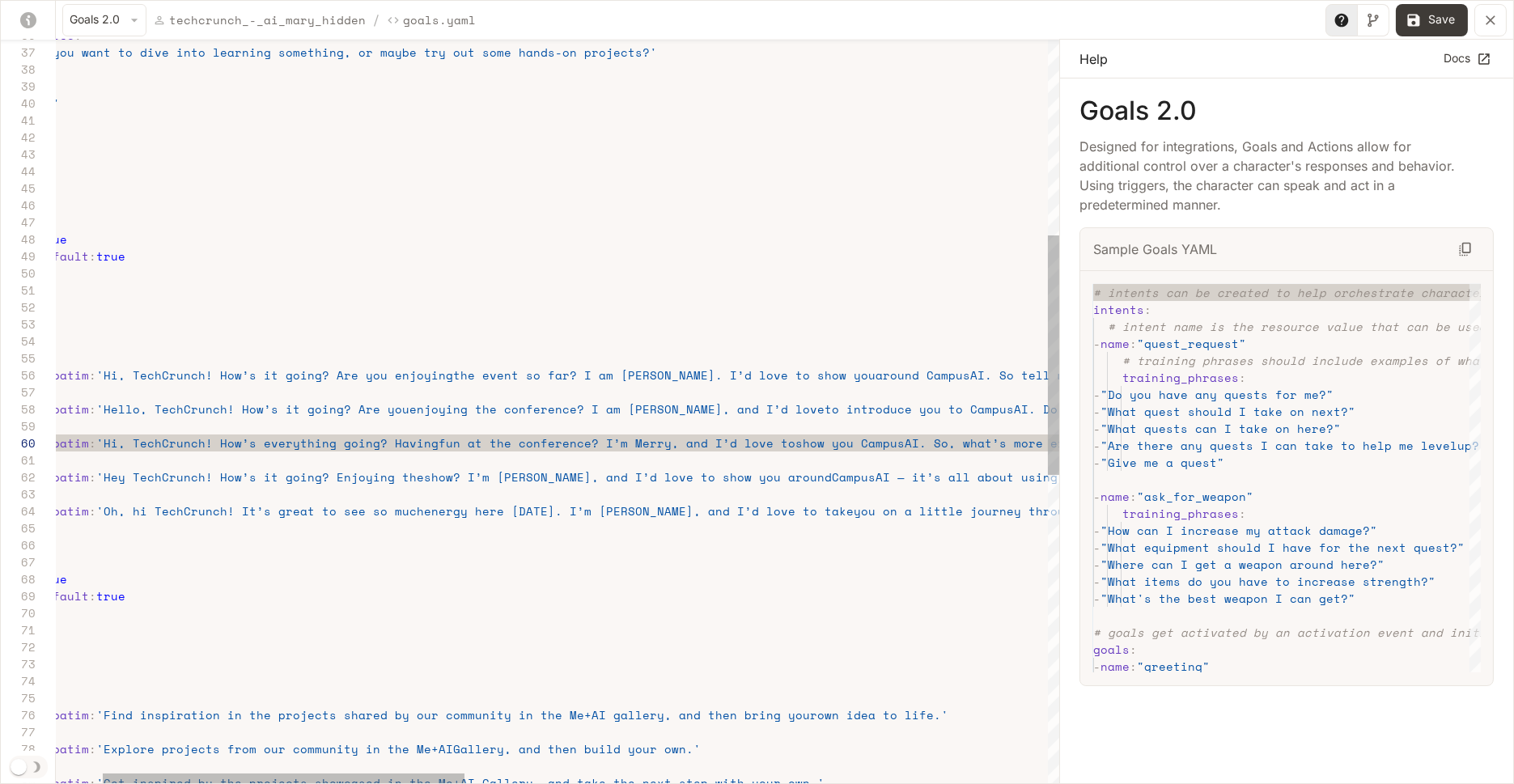
click at [634, 440] on div "goals : - 'pravcitce' - 'practivce' - 'practcice' - 'let is practice' - 'So tel…" at bounding box center [1300, 584] width 2743 height 2306
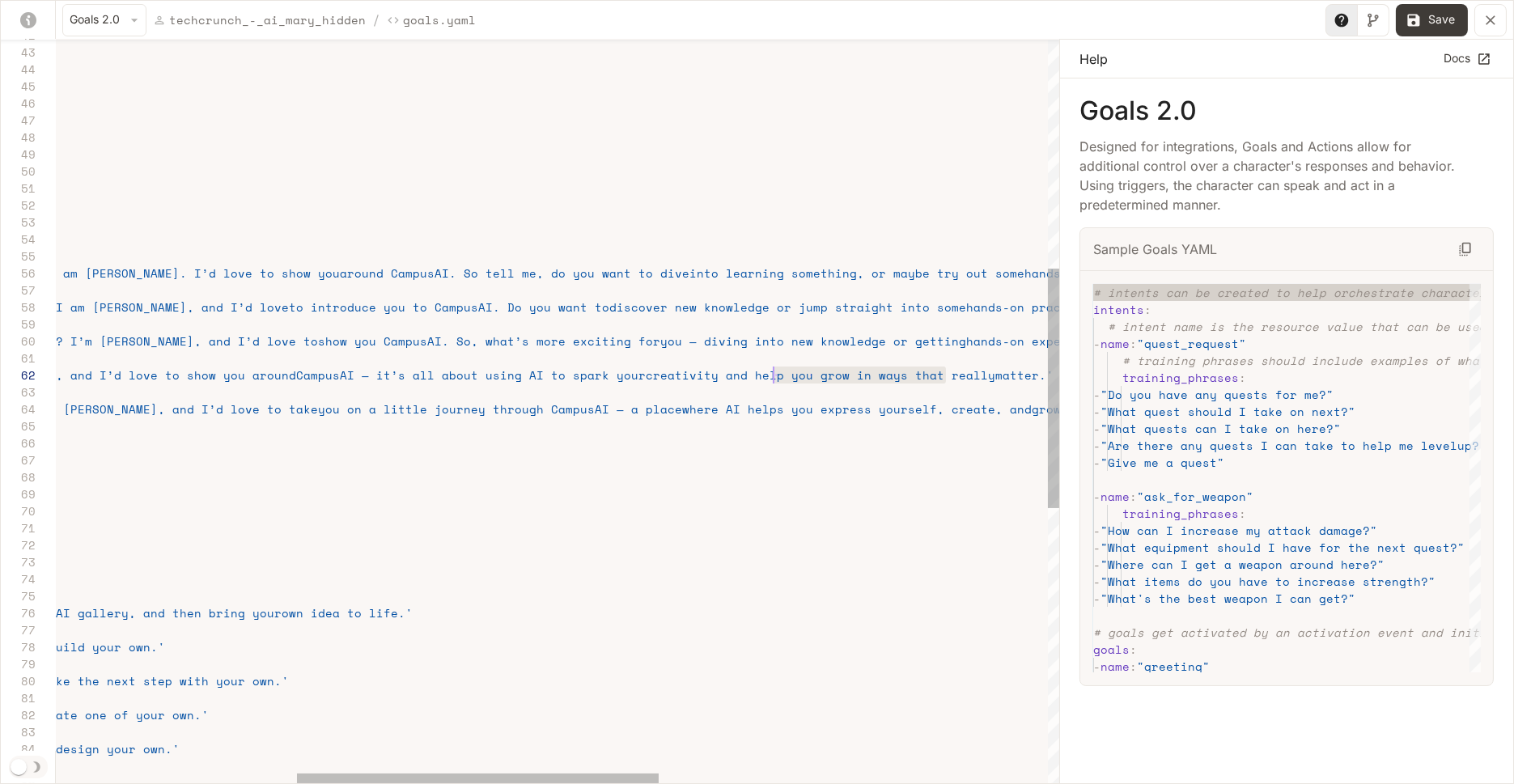
drag, startPoint x: 944, startPoint y: 374, endPoint x: 700, endPoint y: 374, distance: 244.0
click at [704, 374] on div "goals : - 'practivce' # Greetings - name : '1' repeatable : true enabled_by_def…" at bounding box center [764, 482] width 2743 height 2306
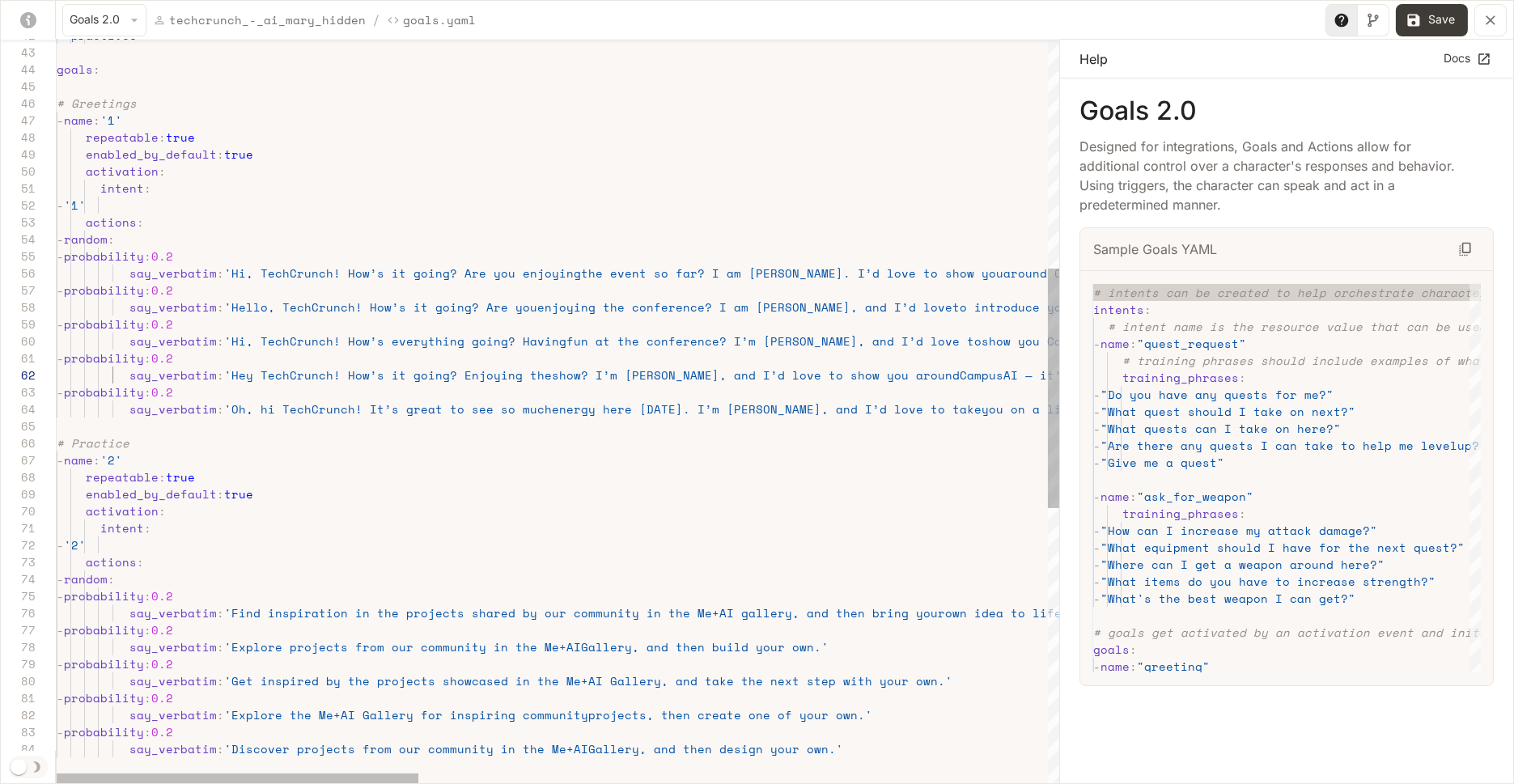
click at [230, 377] on div "goals : - 'practivce' # Greetings - name : '1' repeatable : true enabled_by_def…" at bounding box center [1427, 482] width 2743 height 2306
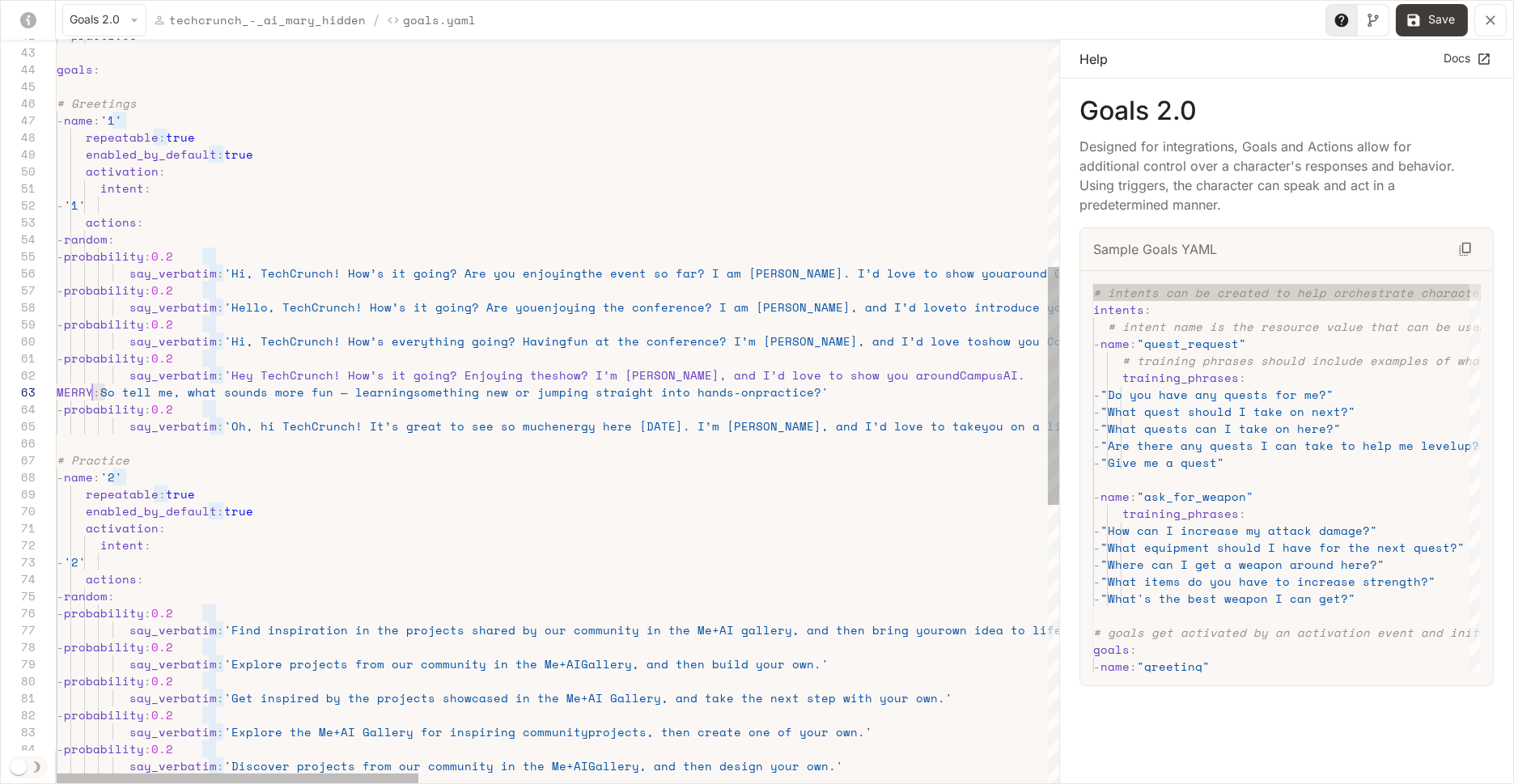
scroll to position [34, 0]
drag, startPoint x: 102, startPoint y: 388, endPoint x: 41, endPoint y: 388, distance: 61.0
click at [57, 388] on div "goals : - 'practivce' # Greetings - name : '1' repeatable : true enabled_by_def…" at bounding box center [1427, 491] width 2743 height 2323
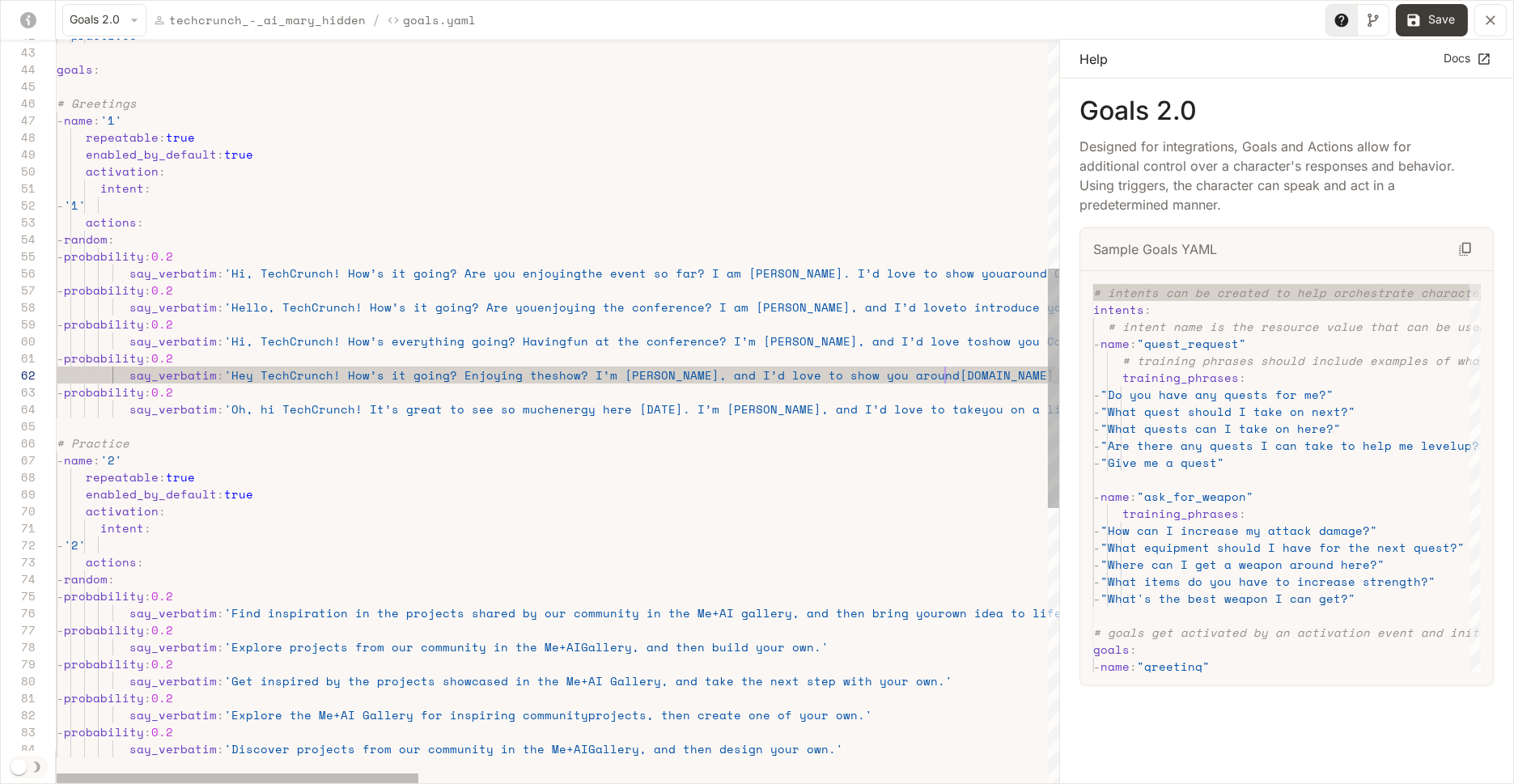
scroll to position [17, 894]
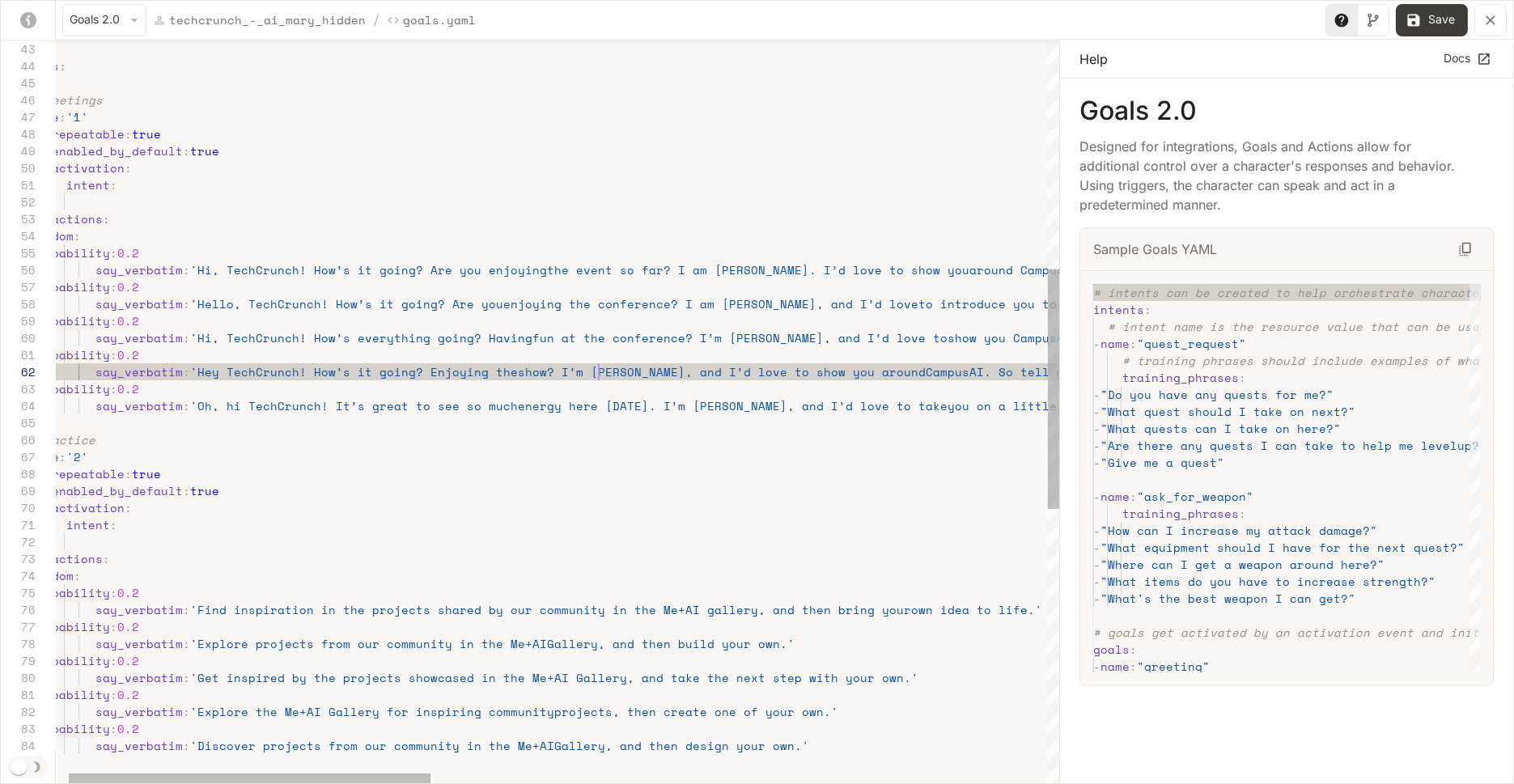
click at [599, 370] on div "goals : # Greetings - name : '1' repeatable : true enabled_by_default : true ac…" at bounding box center [1394, 480] width 2743 height 2306
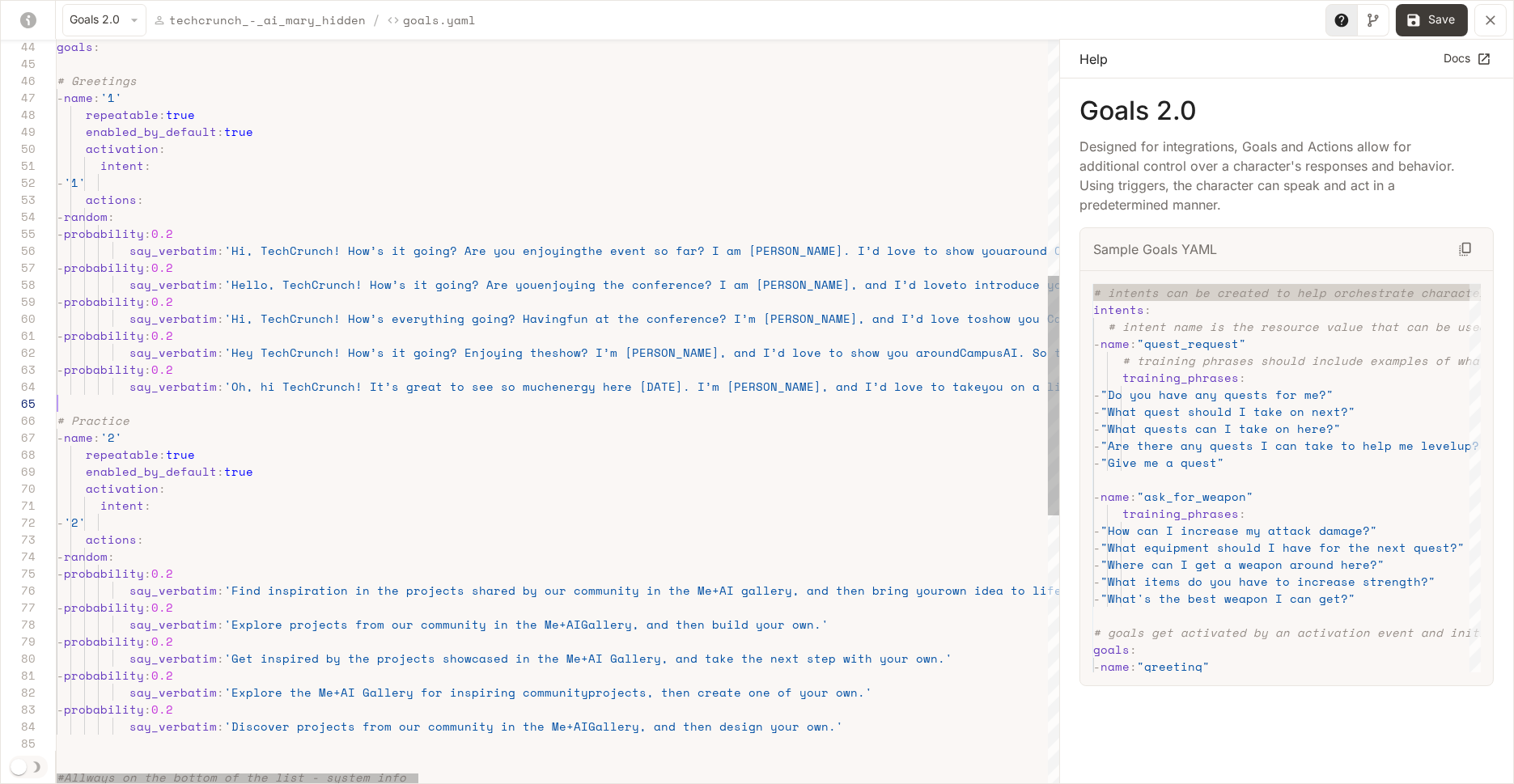
scroll to position [34, 0]
drag, startPoint x: 1011, startPoint y: 386, endPoint x: 691, endPoint y: 403, distance: 320.5
click at [691, 403] on div "goals : # Greetings - name : '1' repeatable : true enabled_by_default : true ac…" at bounding box center [1427, 460] width 2743 height 2306
click at [230, 384] on div "goals : # Greetings - name : '1' repeatable : true enabled_by_default : true ac…" at bounding box center [1427, 460] width 2743 height 2306
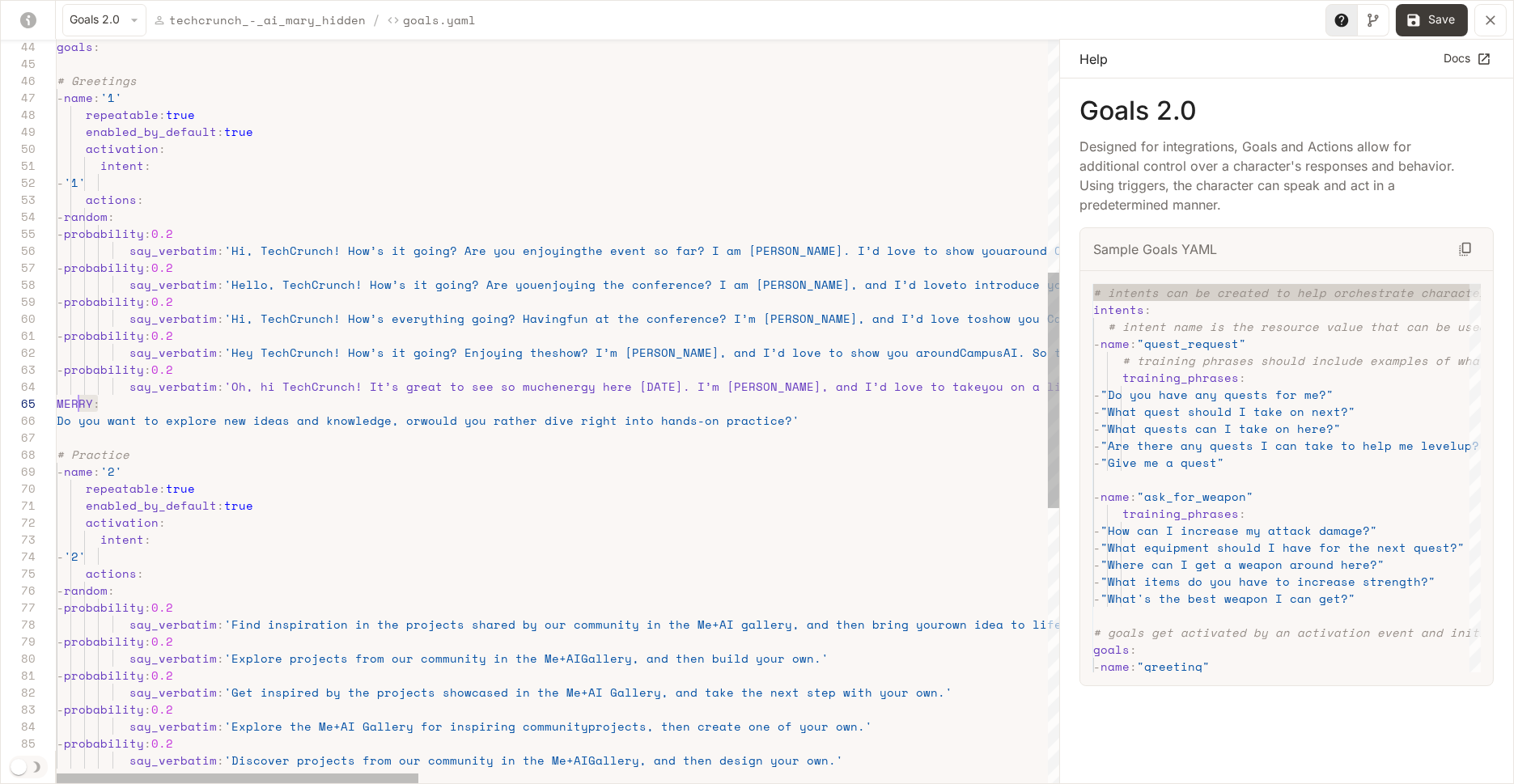
scroll to position [67, 0]
drag, startPoint x: 109, startPoint y: 407, endPoint x: 39, endPoint y: 406, distance: 70.0
click at [57, 406] on div "goals : # Greetings - name : '1' repeatable : true enabled_by_default : true ac…" at bounding box center [1427, 478] width 2743 height 2339
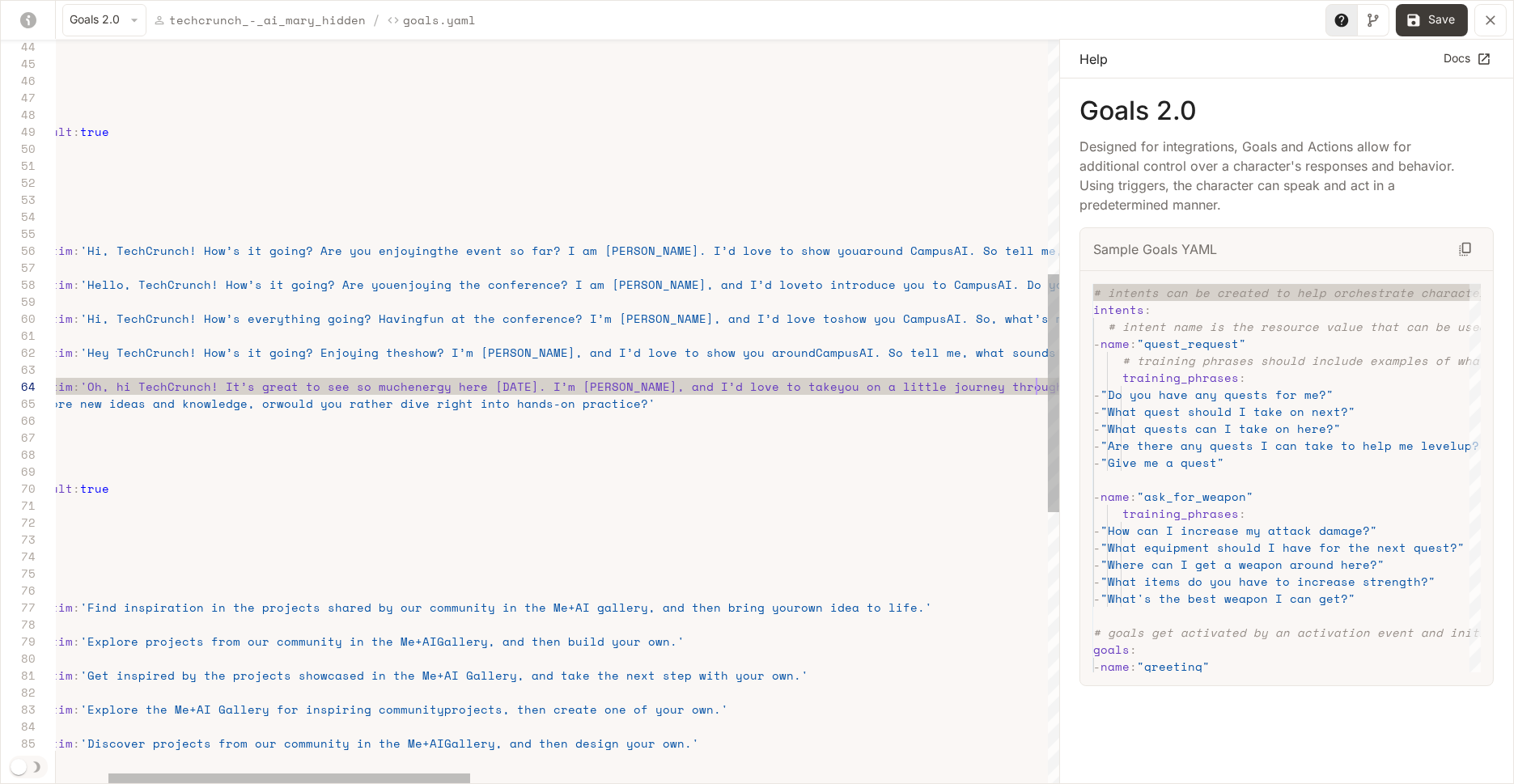
scroll to position [50, 1122]
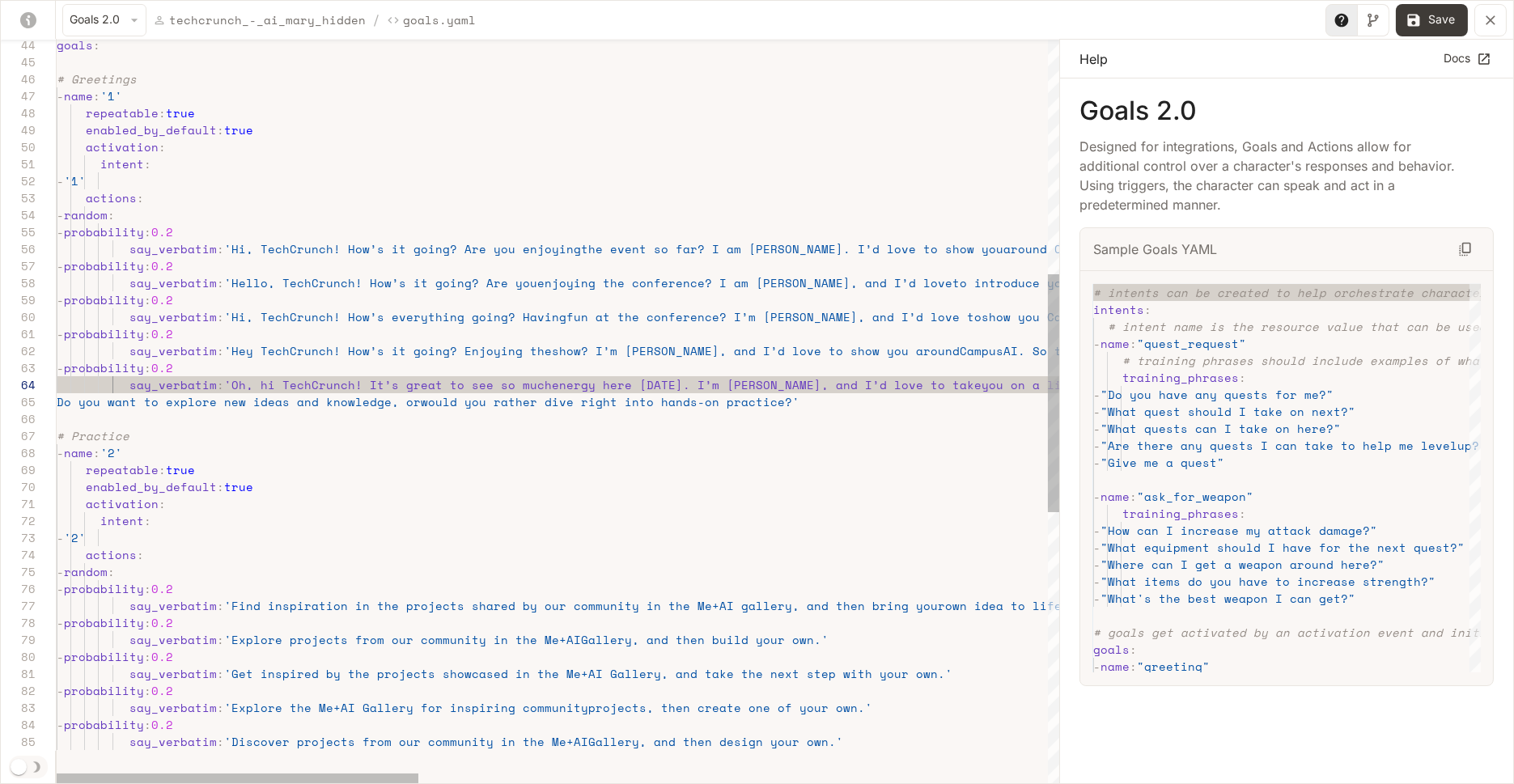
click at [57, 402] on div "goals : # Greetings - name : '1' repeatable : true enabled_by_default : true ac…" at bounding box center [1427, 468] width 2743 height 2323
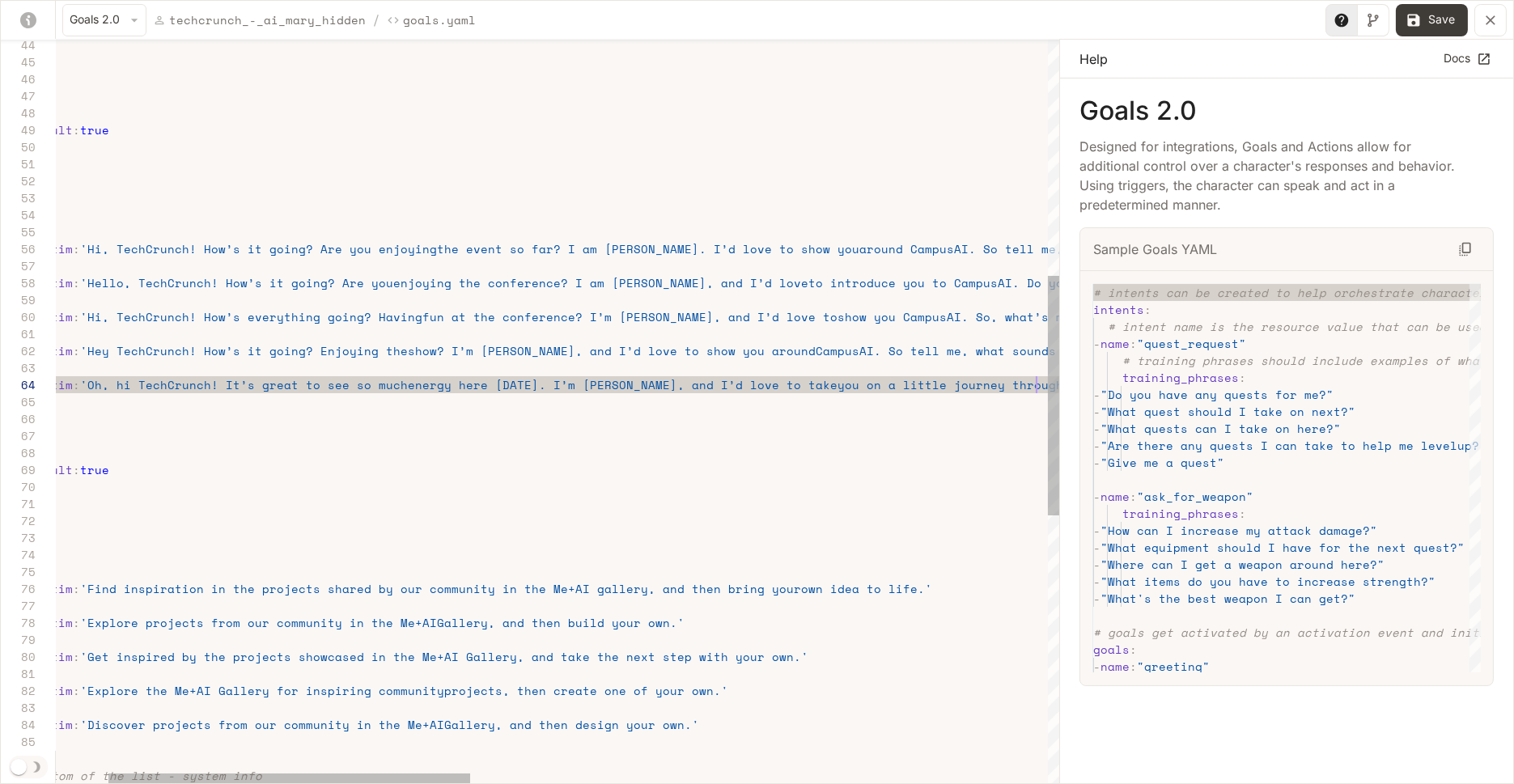
scroll to position [50, 1130]
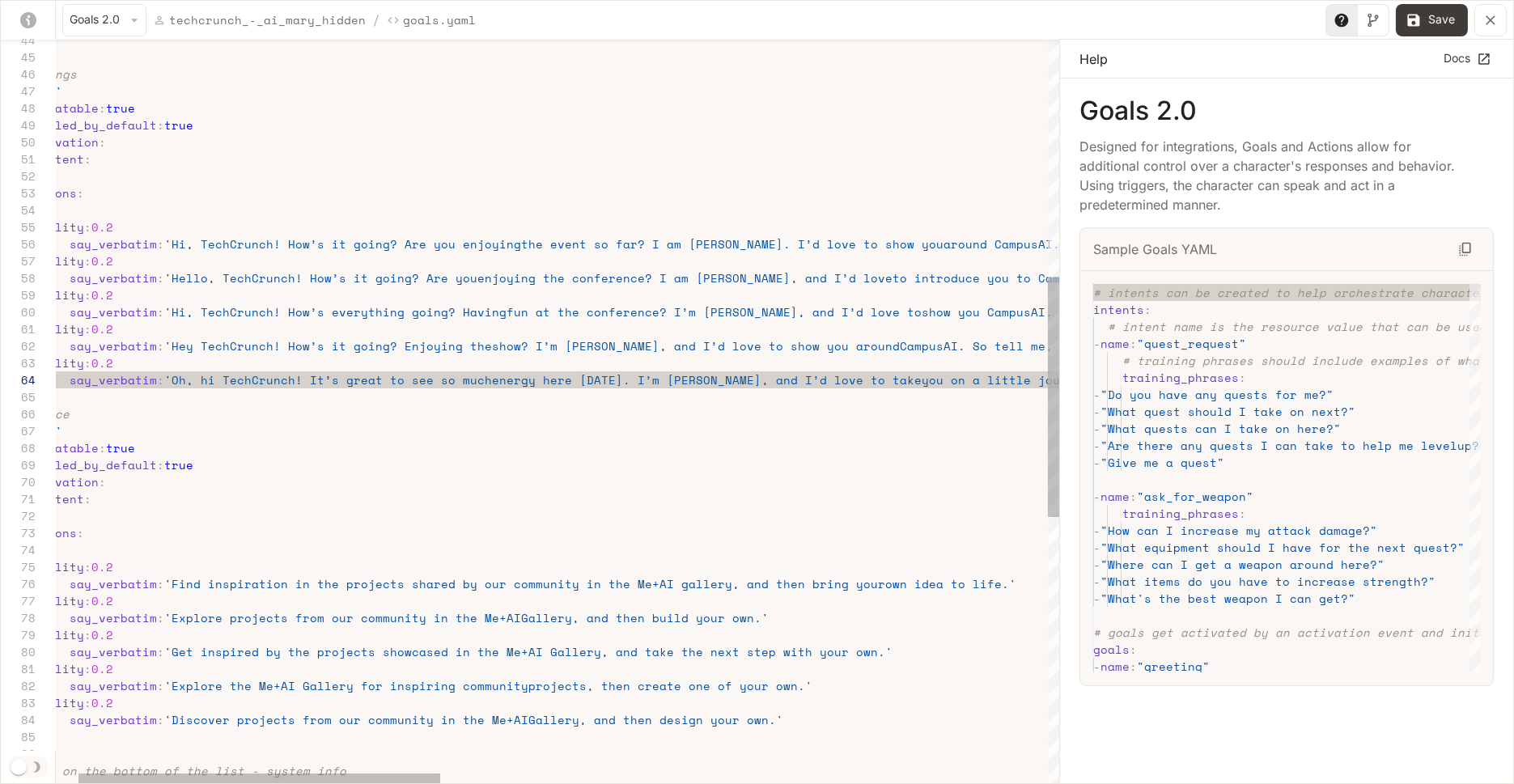
click at [660, 381] on div "goals : # Greetings - name : '1' repeatable : true enabled_by_default : true ac…" at bounding box center [1367, 454] width 2743 height 2306
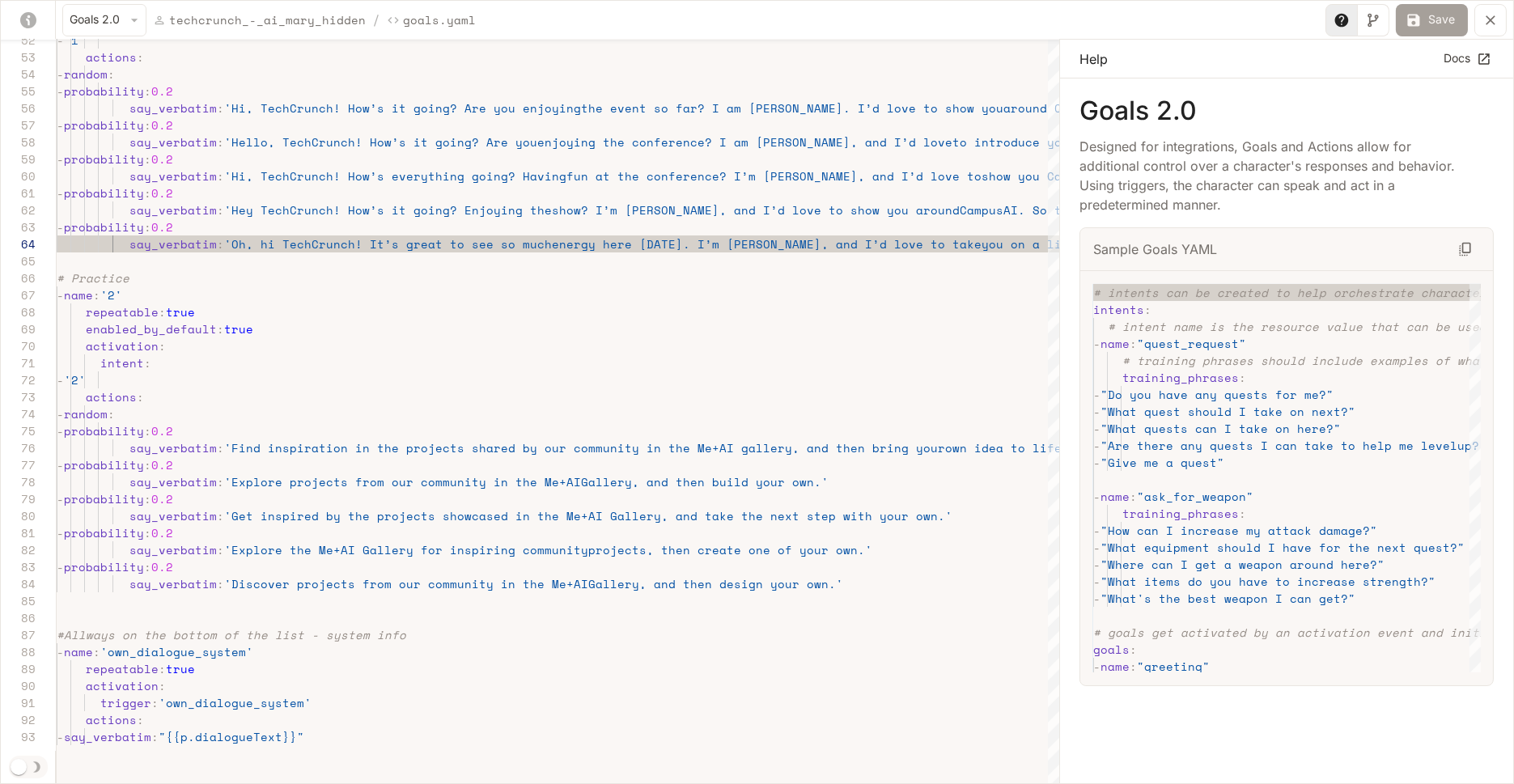
click at [1436, 21] on button "Save" at bounding box center [1431, 19] width 72 height 32
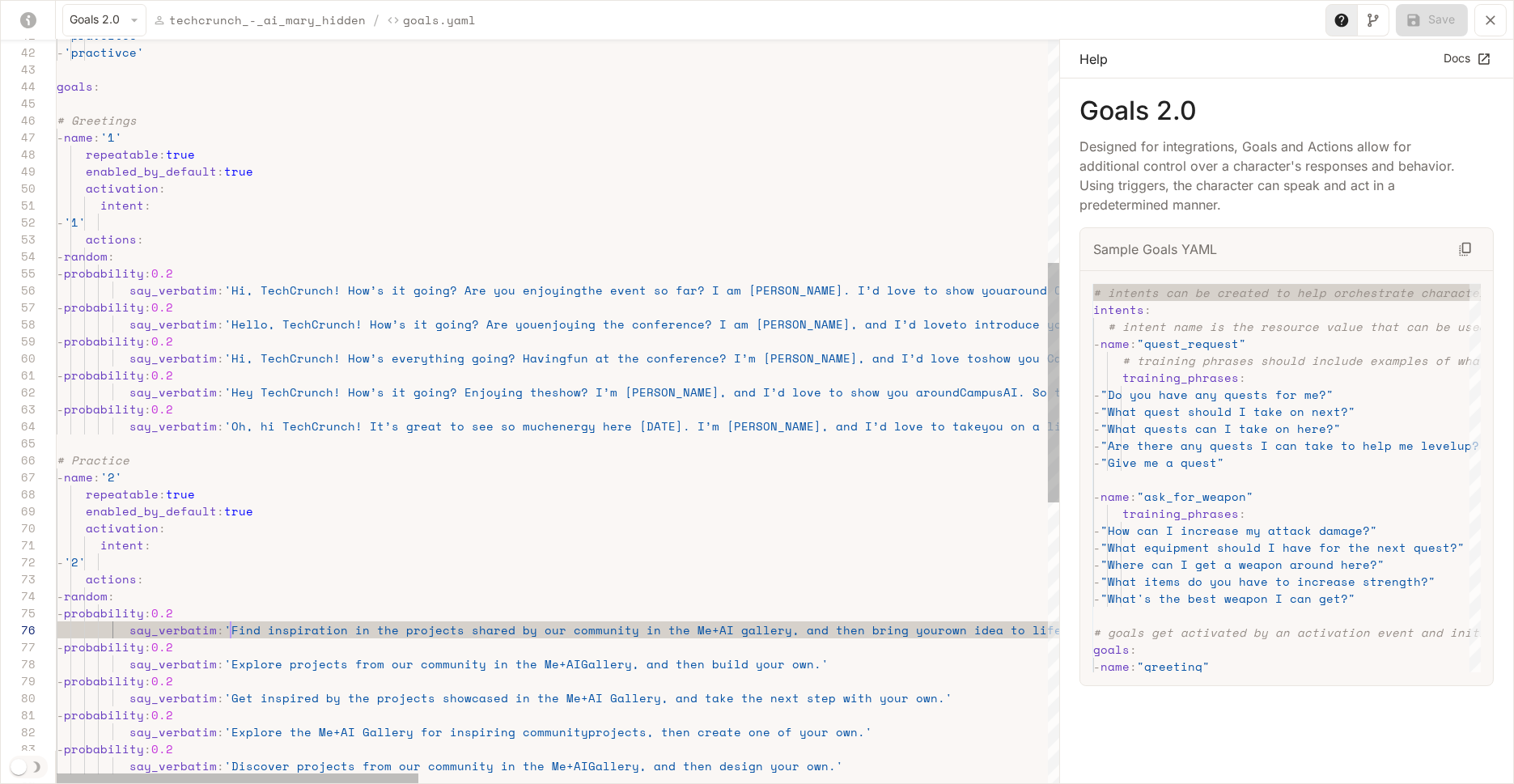
click at [231, 629] on div "say_verbatim : 'Oh, hi TechCrunch! It’s great to see so much energy here [DATE]…" at bounding box center [1427, 500] width 2743 height 2306
click at [1032, 630] on div "say_verbatim : 'Oh, hi TechCrunch! It’s great to see so much energy here [DATE]…" at bounding box center [1427, 500] width 2743 height 2306
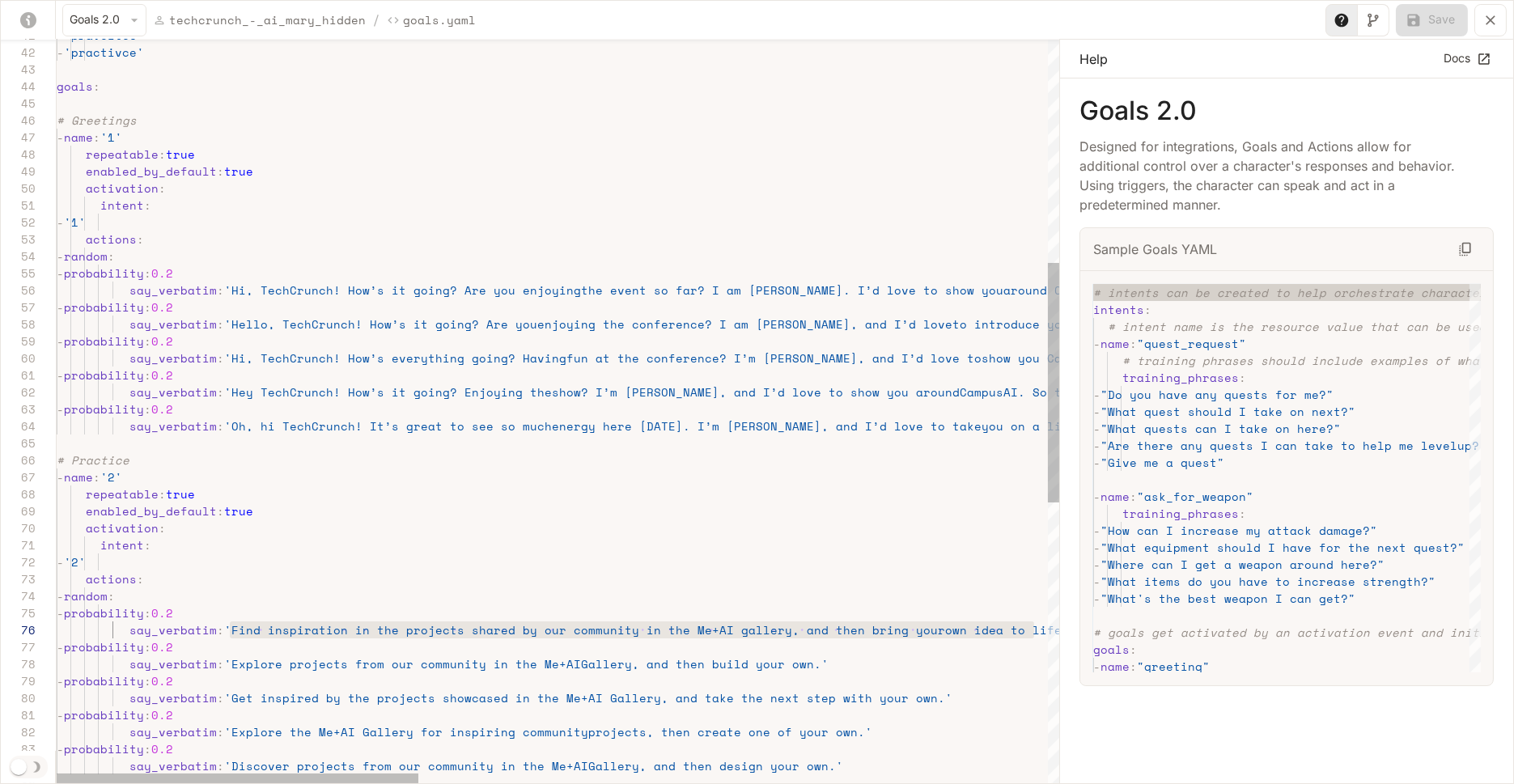
scroll to position [85, 1073]
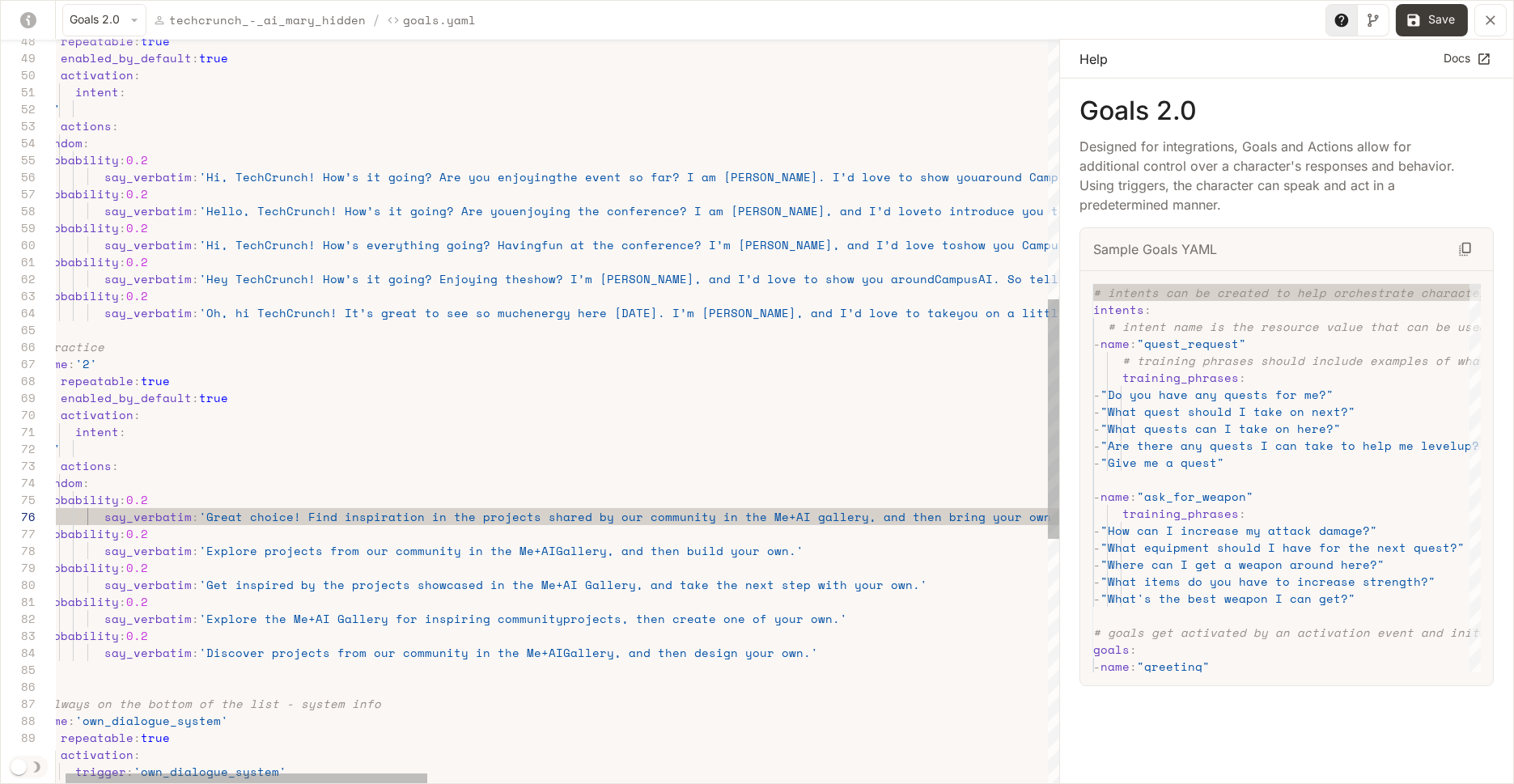
click at [284, 556] on div "say_verbatim : 'Oh, hi TechCrunch! It’s great to see so much energy here [DATE]…" at bounding box center [1403, 387] width 2743 height 2306
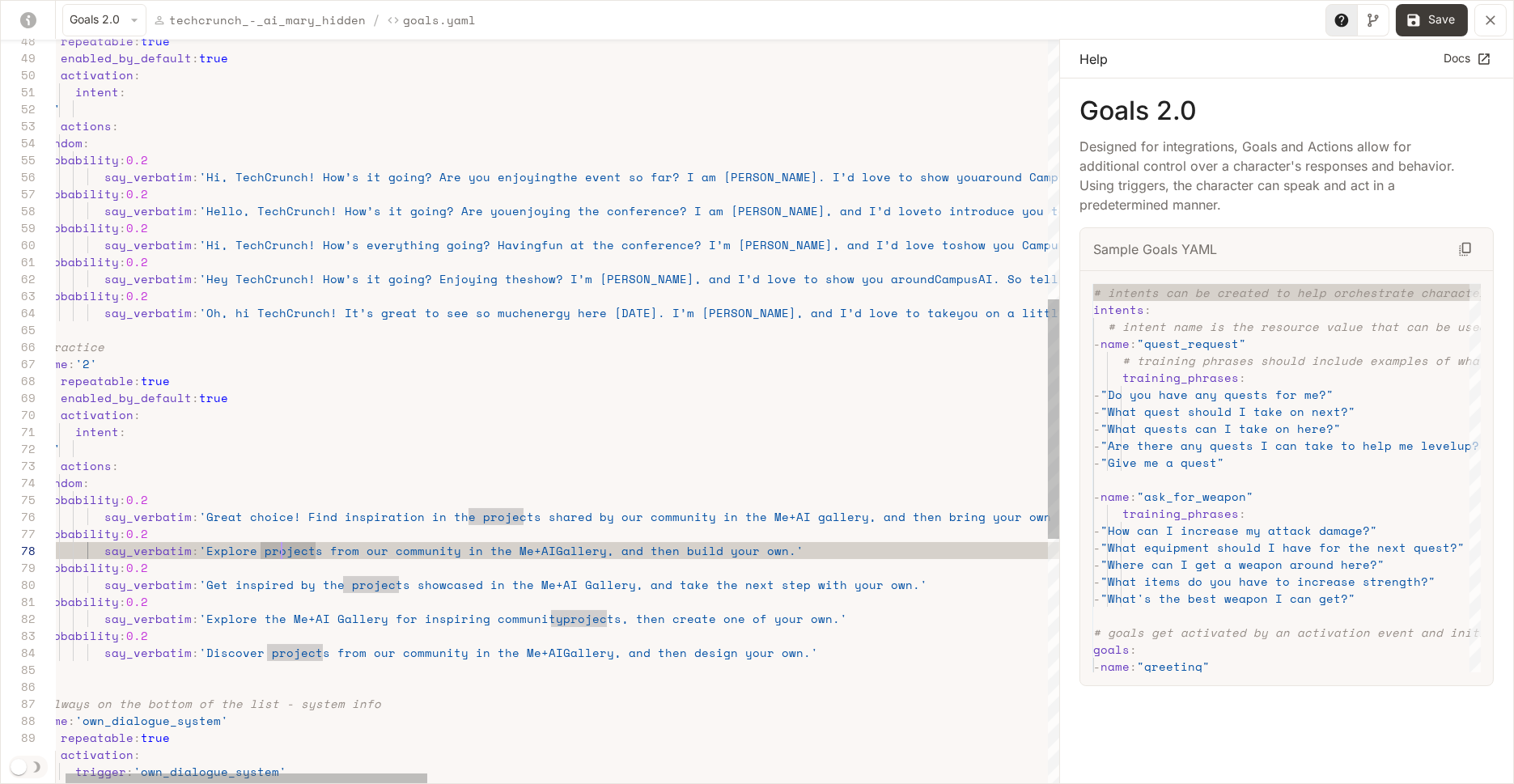
click at [204, 552] on div "say_verbatim : 'Oh, hi TechCrunch! It’s great to see so much energy here [DATE]…" at bounding box center [1403, 387] width 2743 height 2306
click at [771, 548] on div "say_verbatim : 'Oh, hi TechCrunch! It’s great to see so much energy here [DATE]…" at bounding box center [1403, 387] width 2743 height 2306
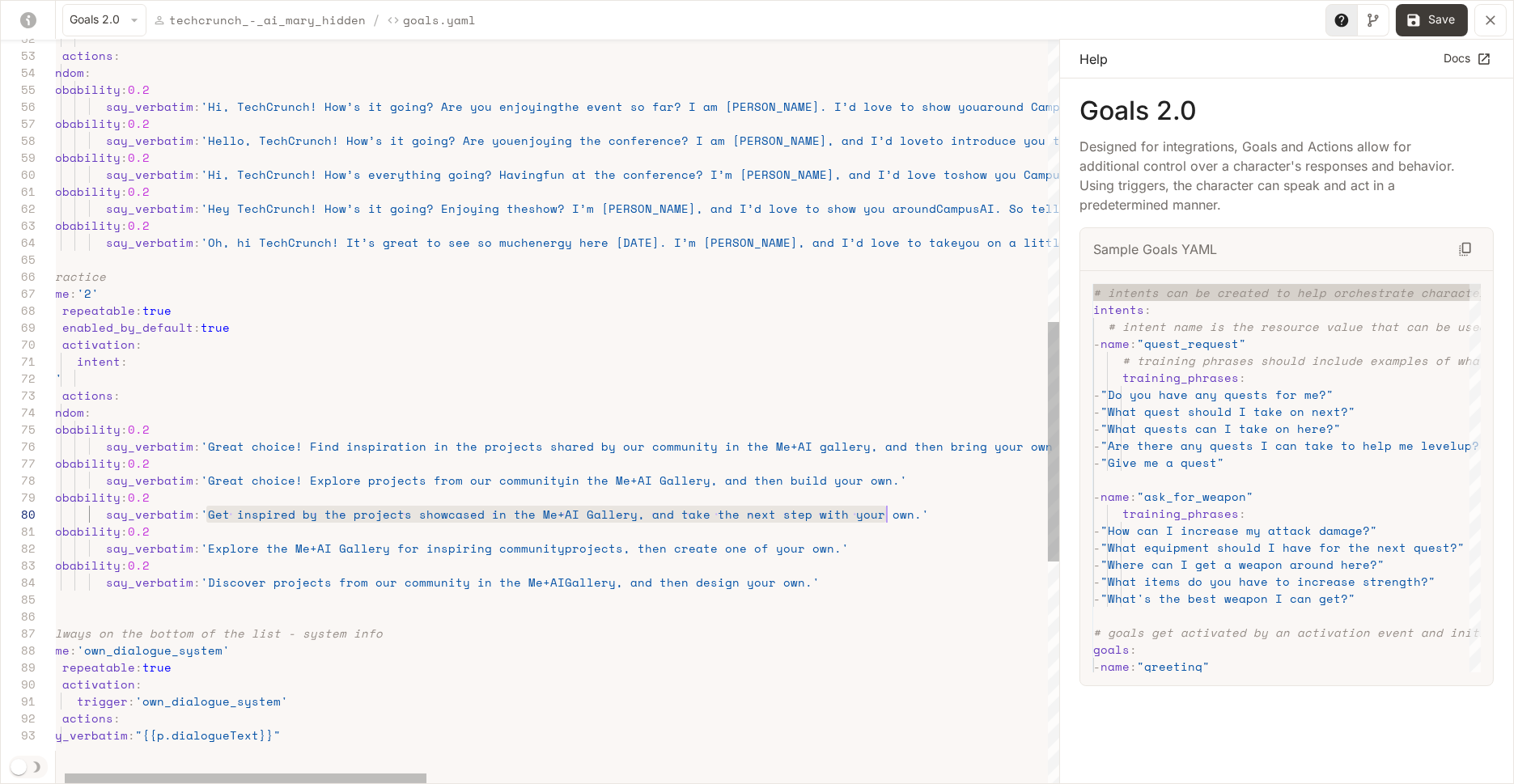
drag, startPoint x: 205, startPoint y: 514, endPoint x: 887, endPoint y: 515, distance: 682.0
click at [887, 515] on div "say_verbatim : 'Oh, hi TechCrunch! It’s great to see so much energy here [DATE]…" at bounding box center [1404, 316] width 2743 height 2306
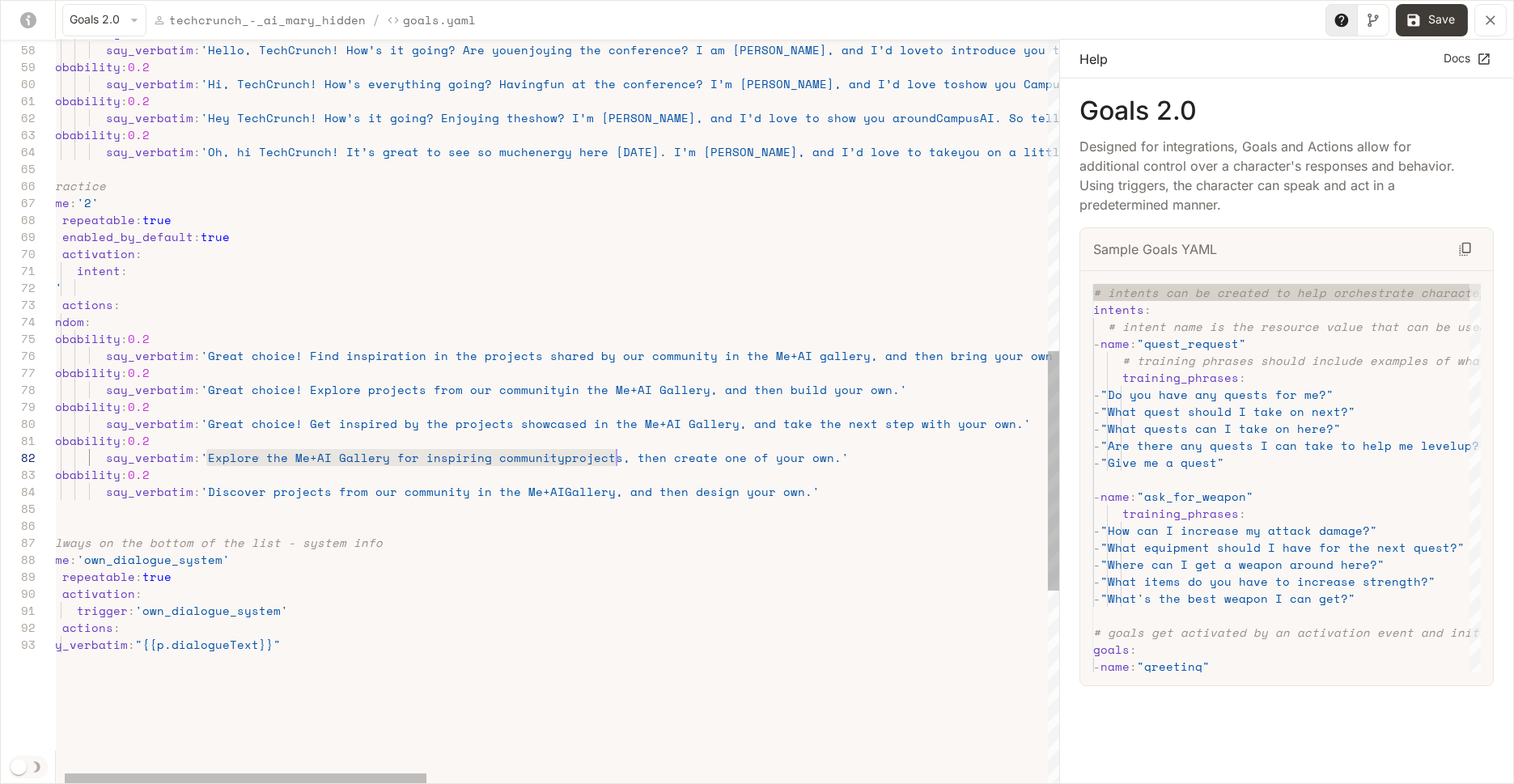
scroll to position [0, 180]
drag, startPoint x: 207, startPoint y: 454, endPoint x: 815, endPoint y: 454, distance: 608.0
click at [815, 454] on div "say_verbatim : 'Oh, hi TechCrunch! It’s great to see so much energy here [DATE]…" at bounding box center [1404, 225] width 2743 height 2306
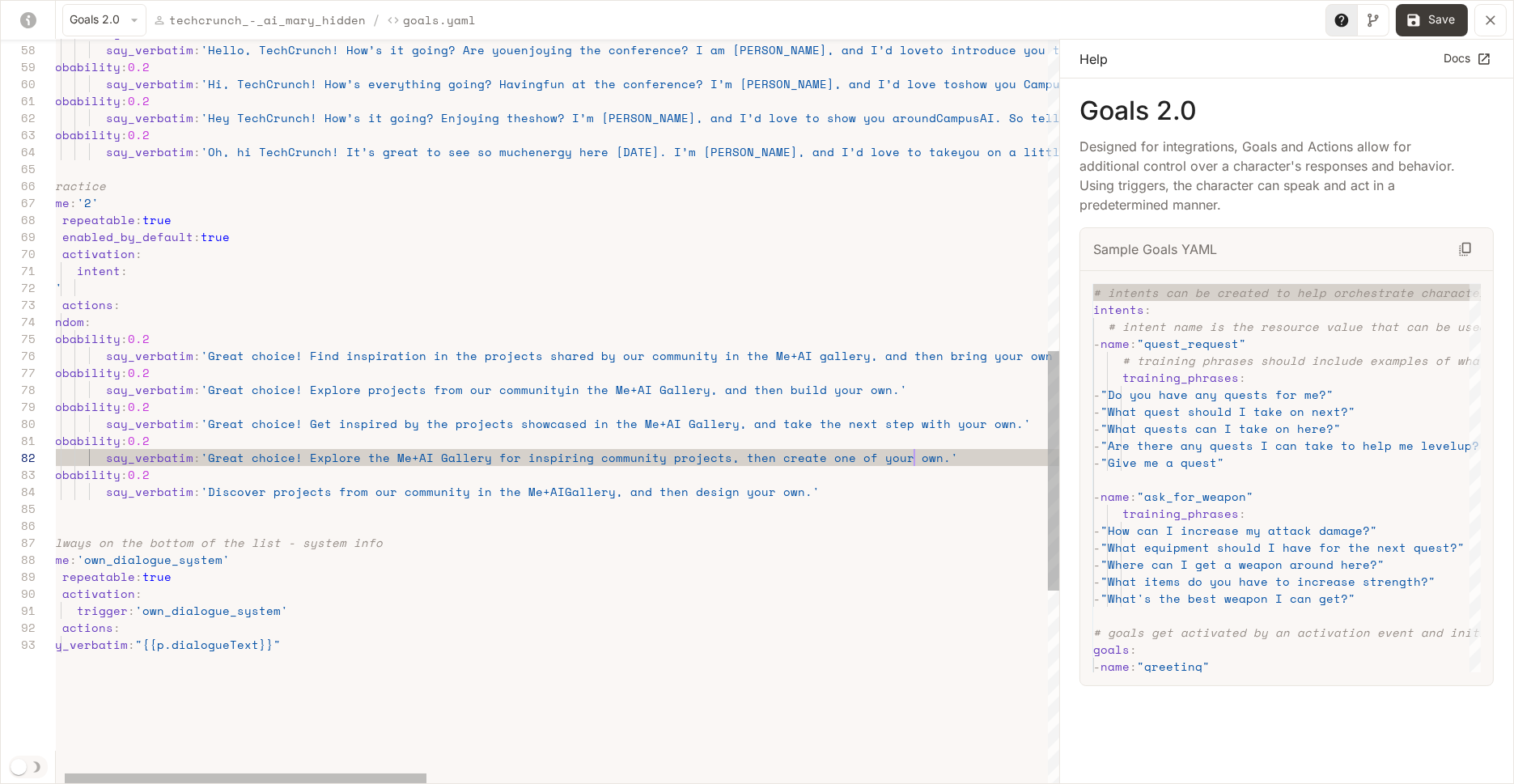
scroll to position [17, 879]
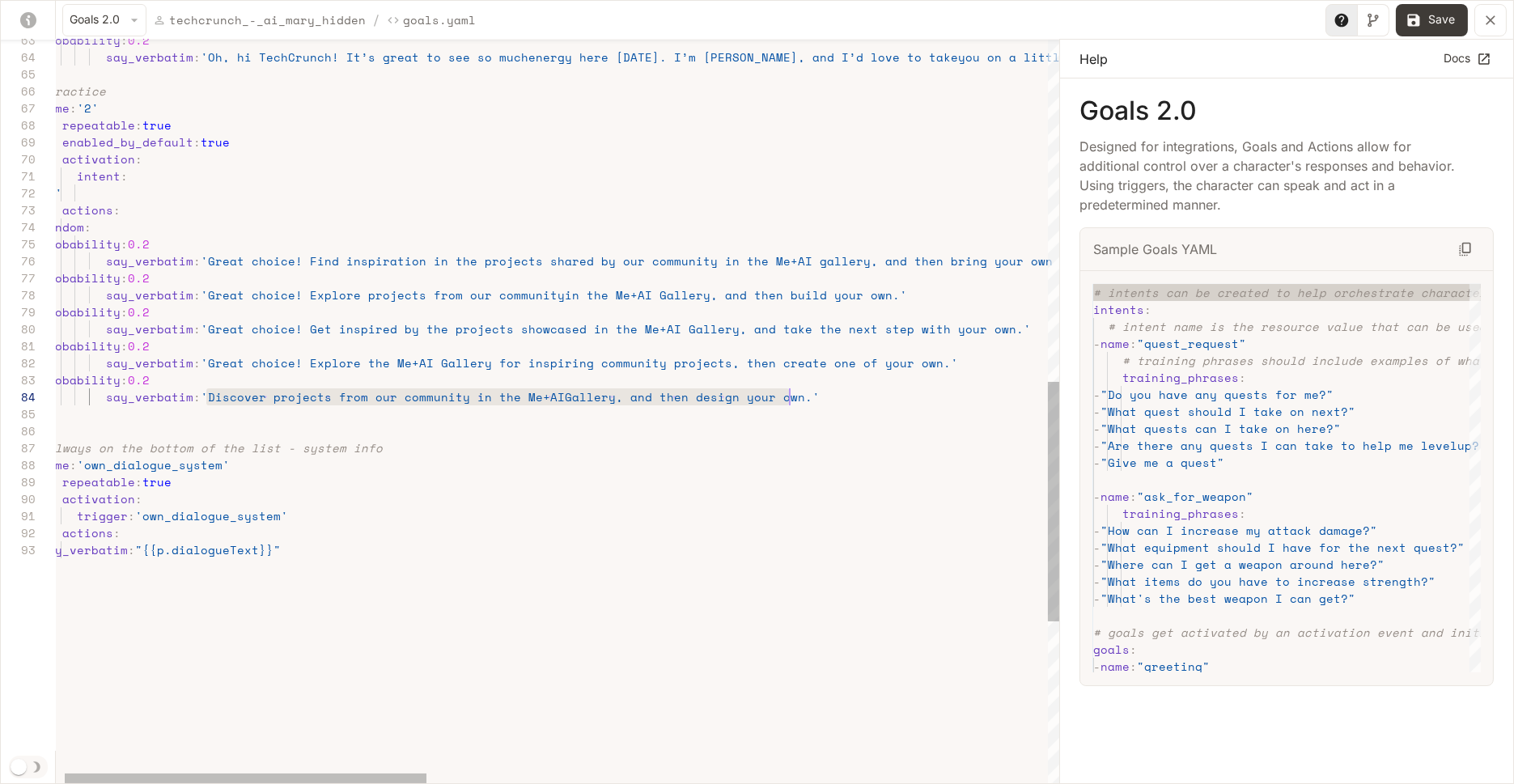
drag, startPoint x: 207, startPoint y: 395, endPoint x: 788, endPoint y: 394, distance: 581.0
click at [788, 394] on div "say_verbatim : 'Oh, hi TechCrunch! It’s great to see so much energy here [DATE]…" at bounding box center [1404, 131] width 2743 height 2306
type textarea "**********"
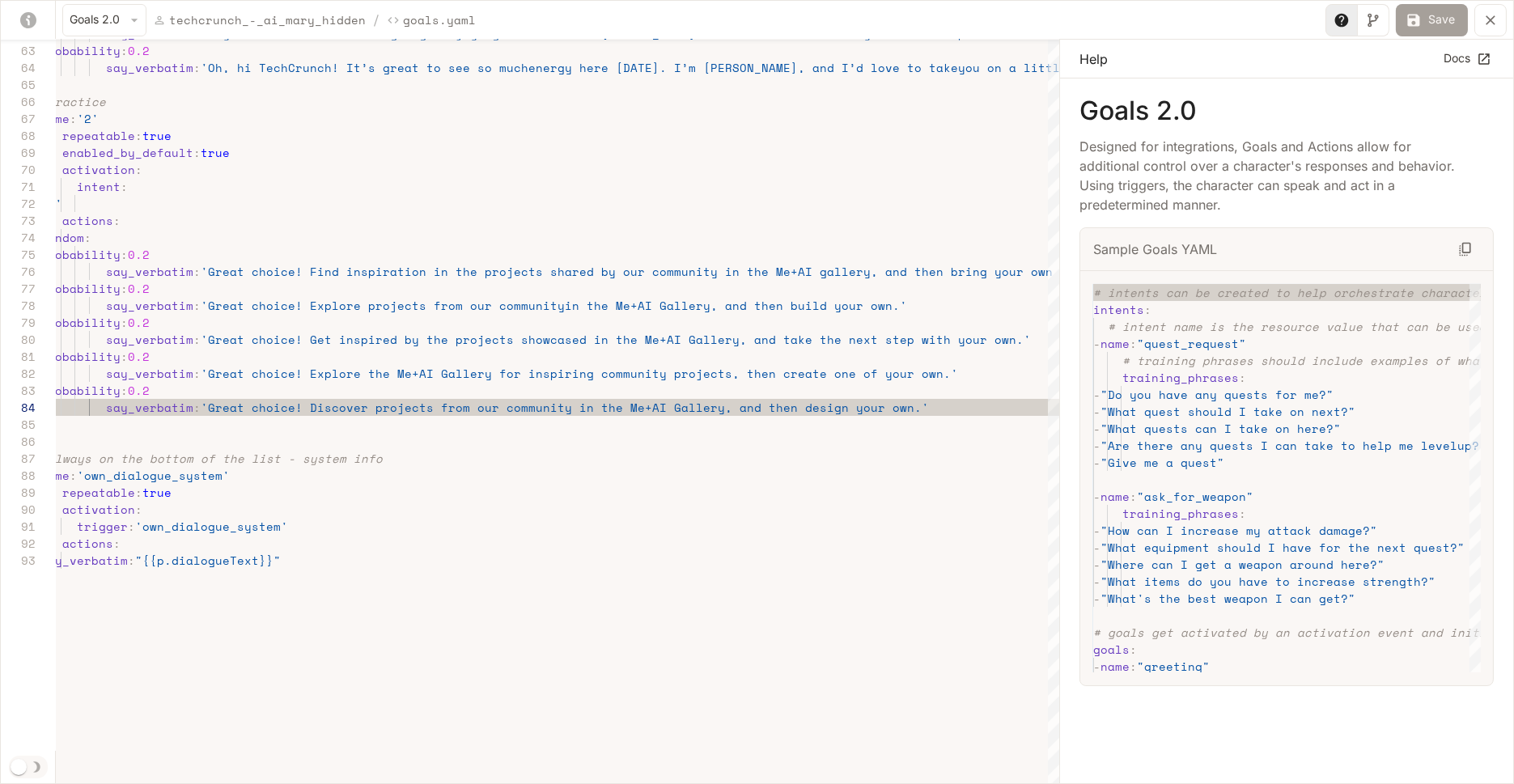
click at [1430, 22] on button "Save" at bounding box center [1431, 19] width 72 height 32
